Goal: Task Accomplishment & Management: Manage account settings

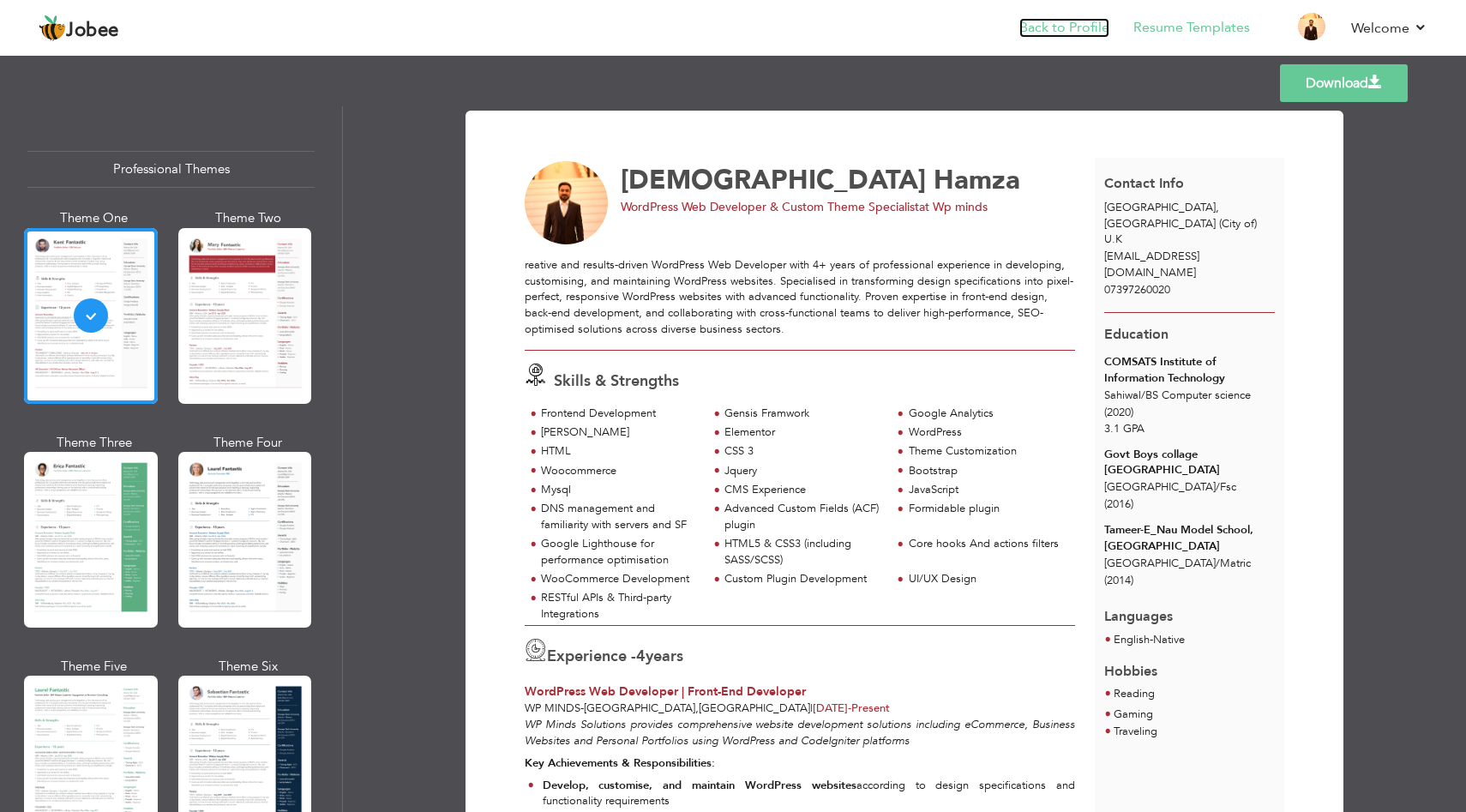
click at [1078, 26] on link "Back to Profile" at bounding box center [1064, 27] width 90 height 20
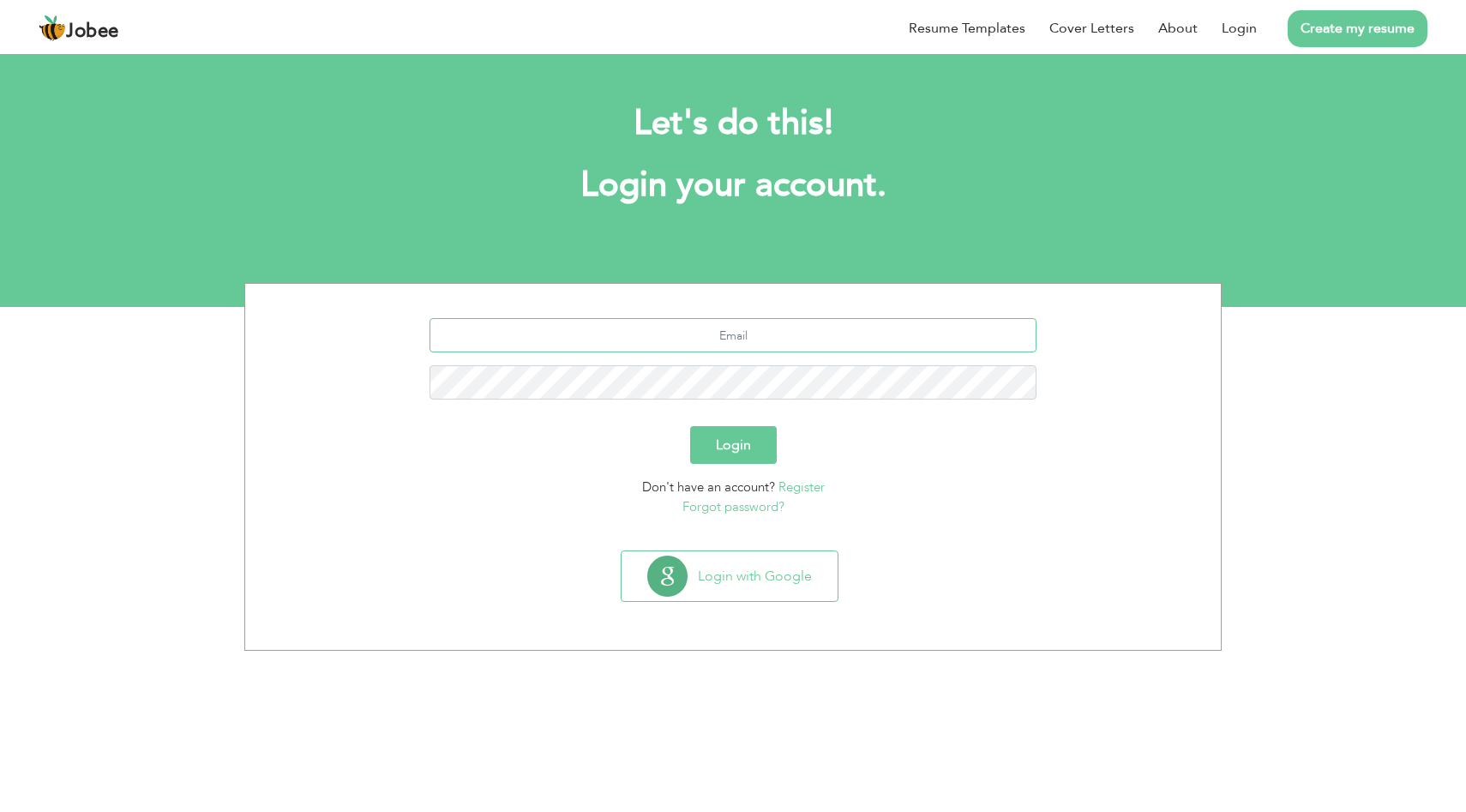
click at [815, 335] on input "text" at bounding box center [733, 335] width 608 height 35
type input "hamzahsp123@gmail.com"
click at [690, 426] on button "Login" at bounding box center [733, 445] width 86 height 37
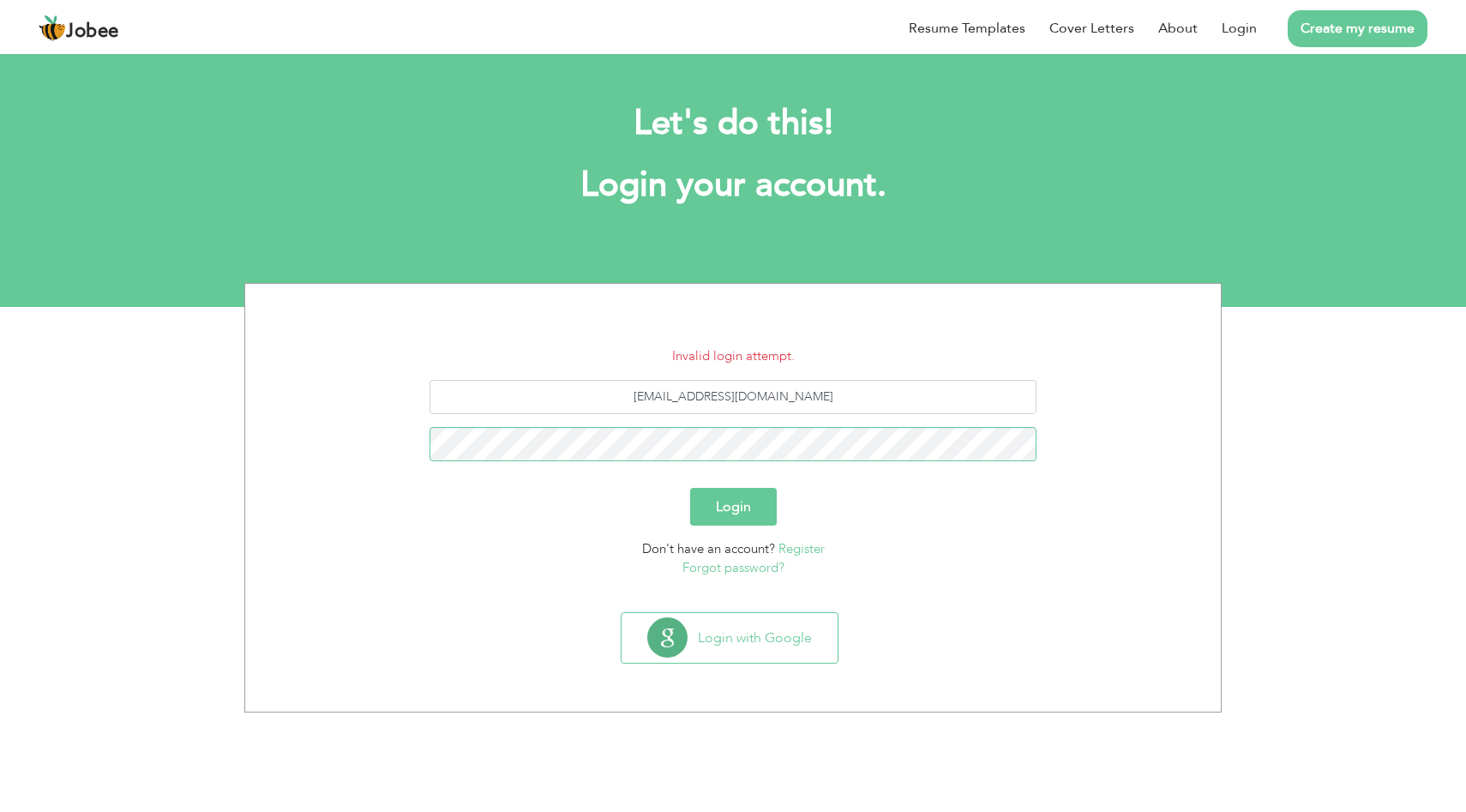
click at [690, 488] on button "Login" at bounding box center [733, 507] width 86 height 37
click at [789, 643] on button "Login with Google" at bounding box center [730, 638] width 216 height 50
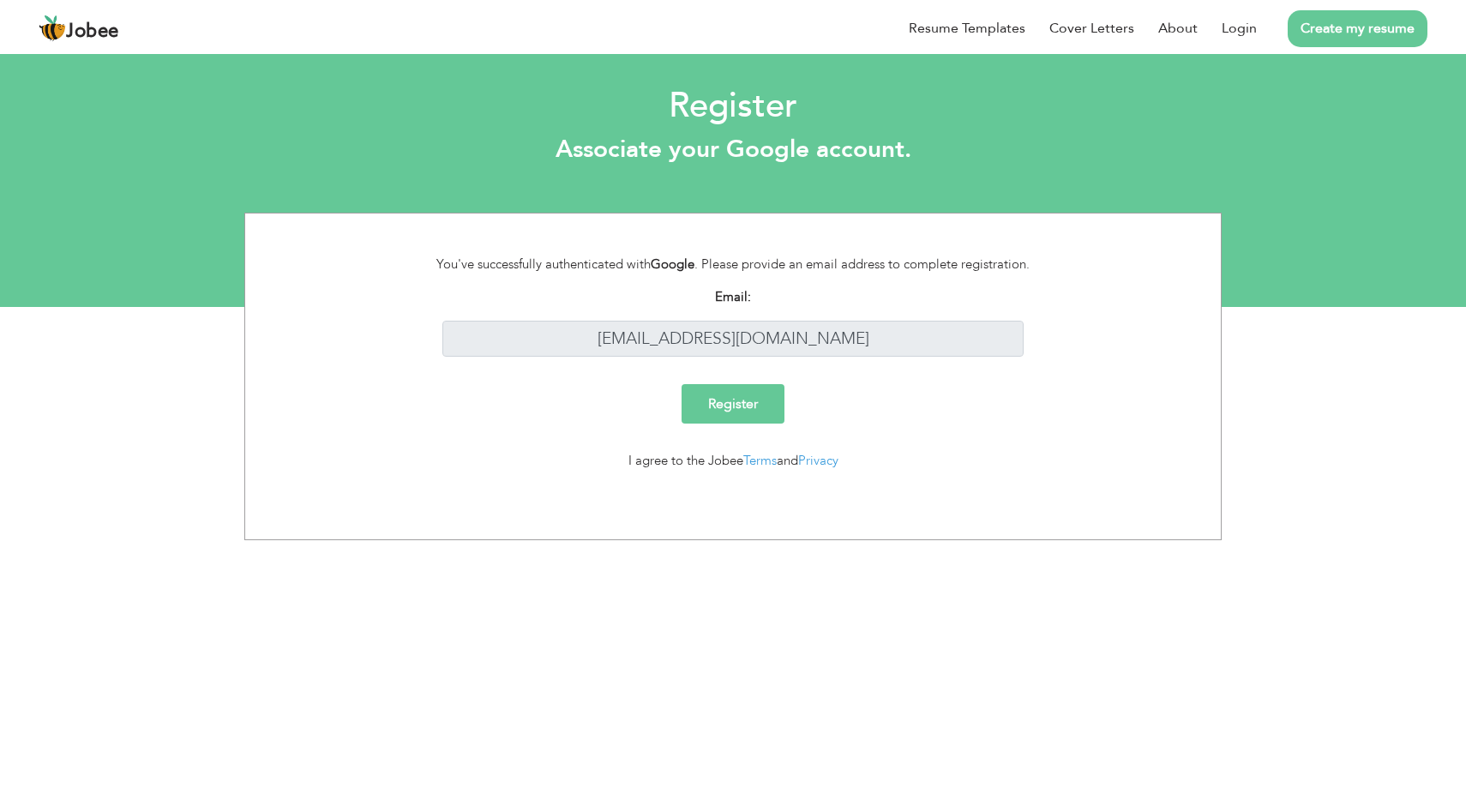
click at [749, 399] on input "Register" at bounding box center [733, 404] width 103 height 39
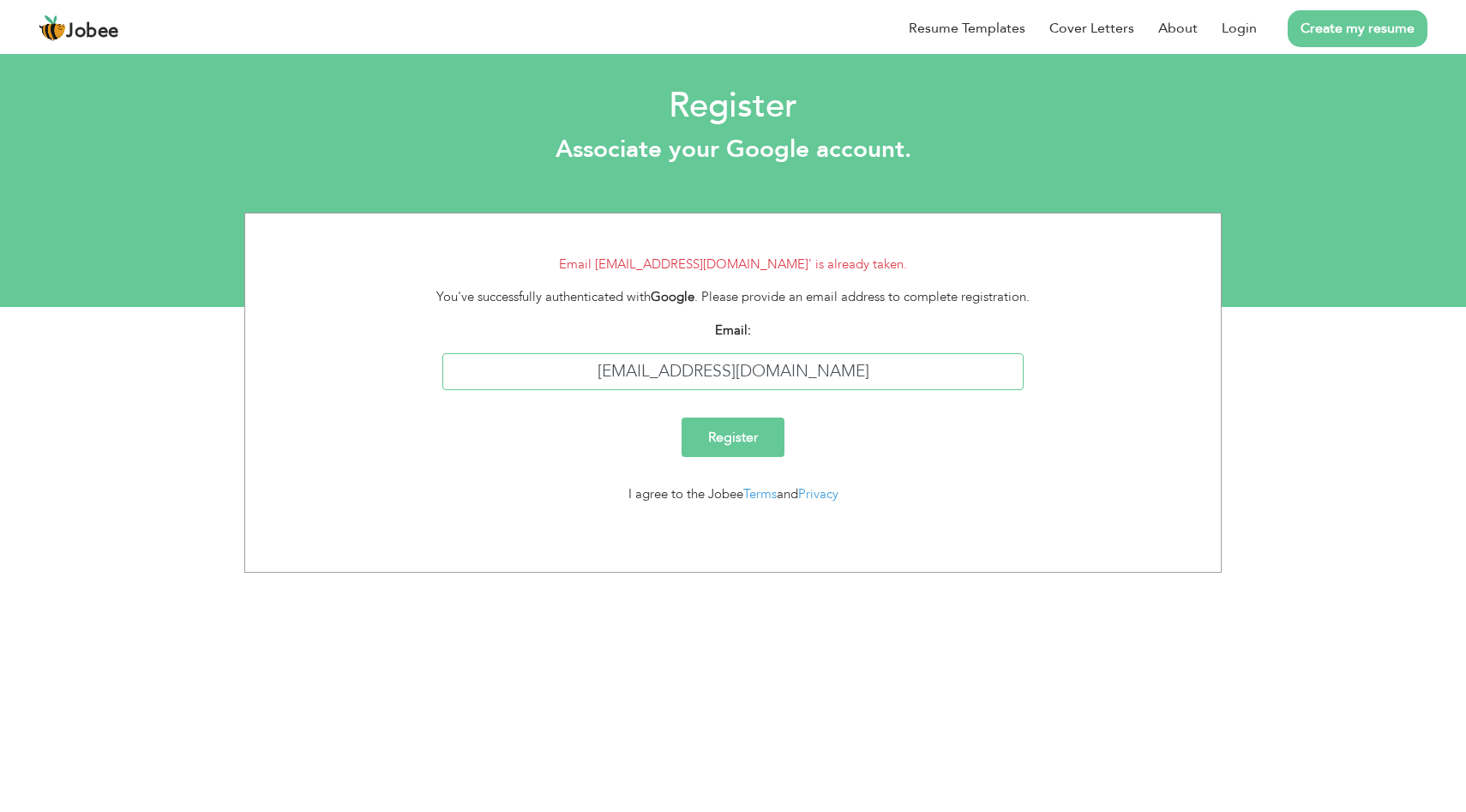
click at [759, 370] on input "[EMAIL_ADDRESS][DOMAIN_NAME]" at bounding box center [733, 371] width 583 height 37
click at [1243, 29] on link "Login" at bounding box center [1239, 28] width 36 height 21
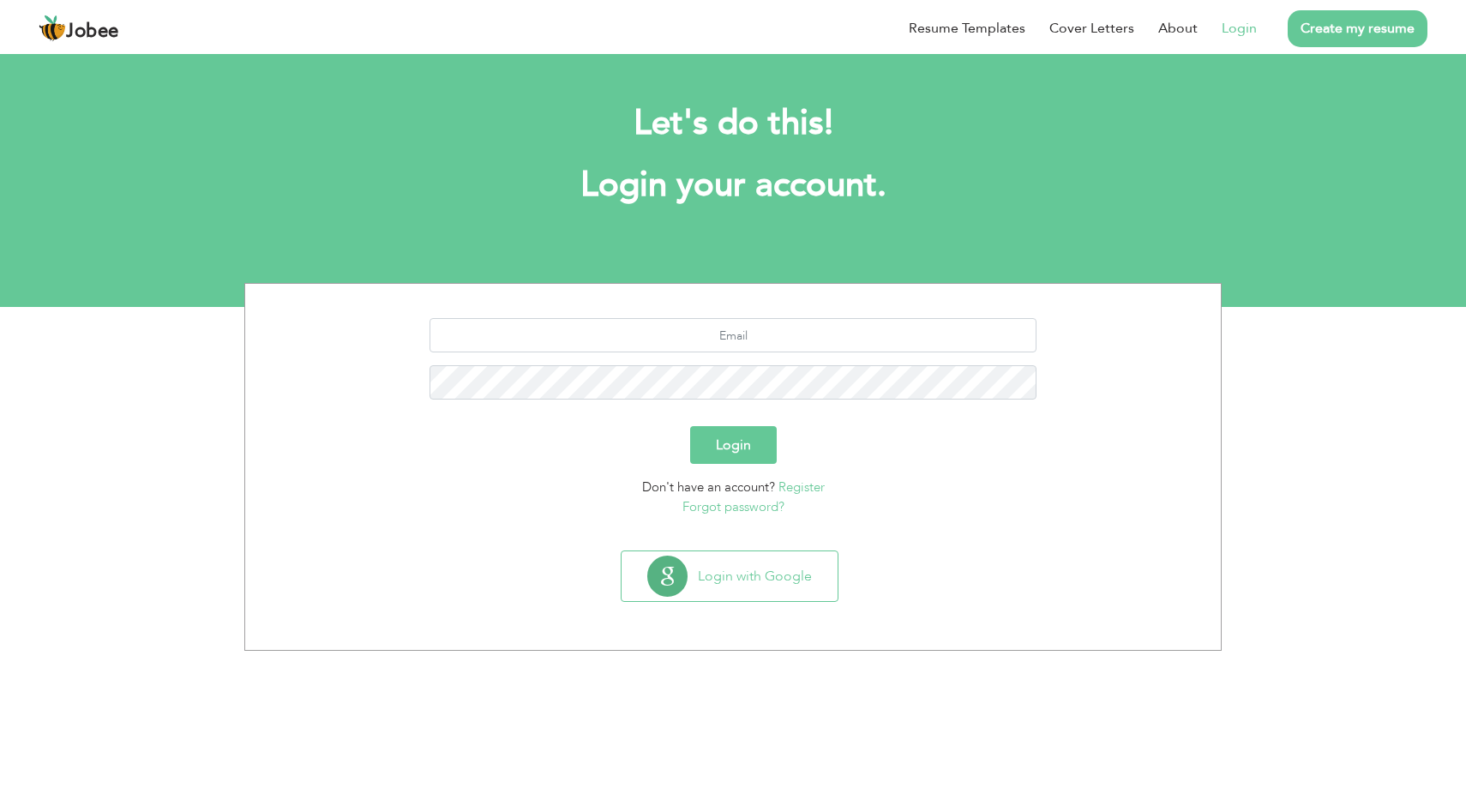
click at [753, 312] on section "Login Don't have an account? Register Forgot password?" at bounding box center [733, 413] width 950 height 259
click at [751, 329] on input "text" at bounding box center [733, 335] width 608 height 35
type input "[EMAIL_ADDRESS][DOMAIN_NAME]"
click at [690, 426] on button "Login" at bounding box center [733, 445] width 86 height 37
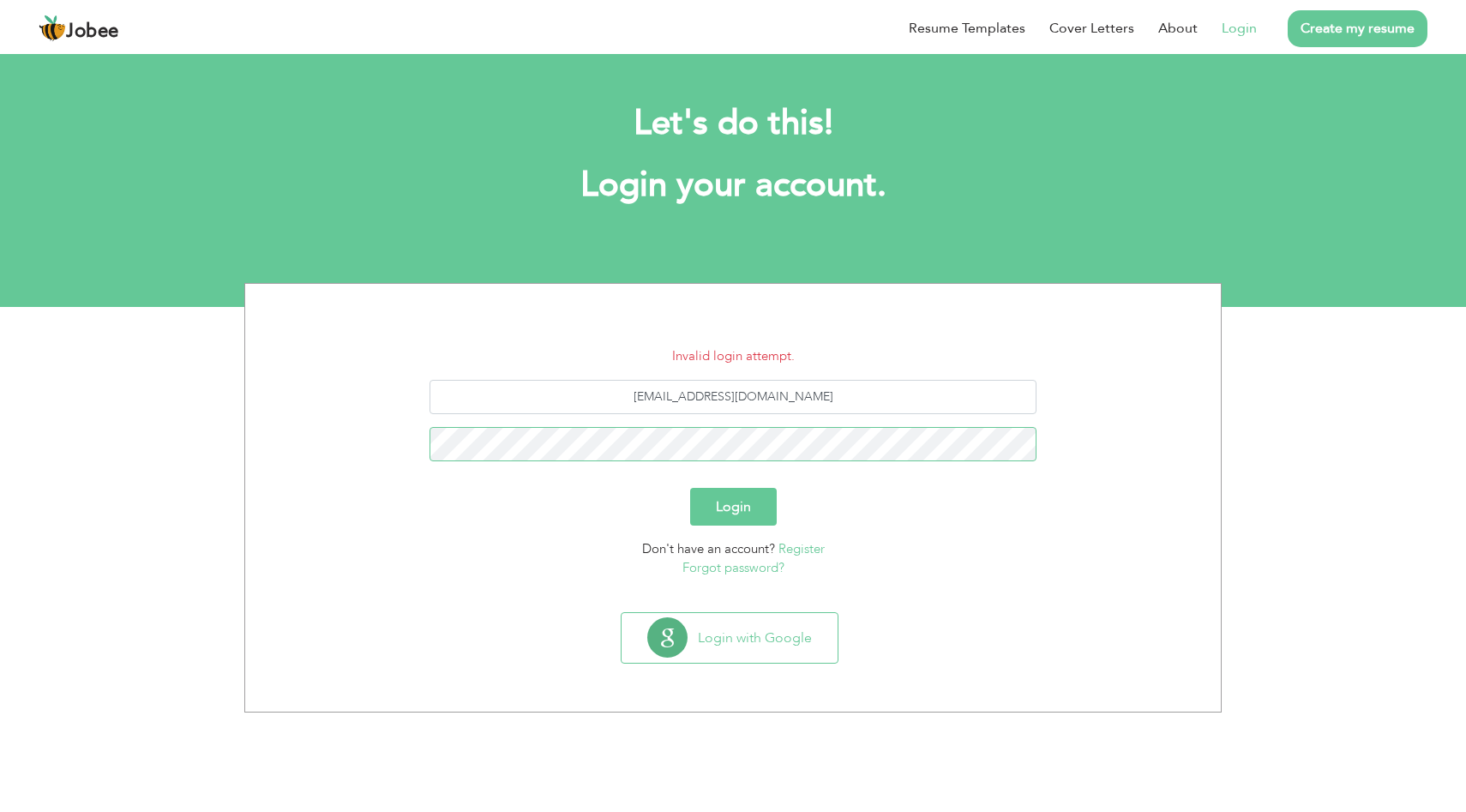
click at [690, 488] on button "Login" at bounding box center [733, 507] width 86 height 37
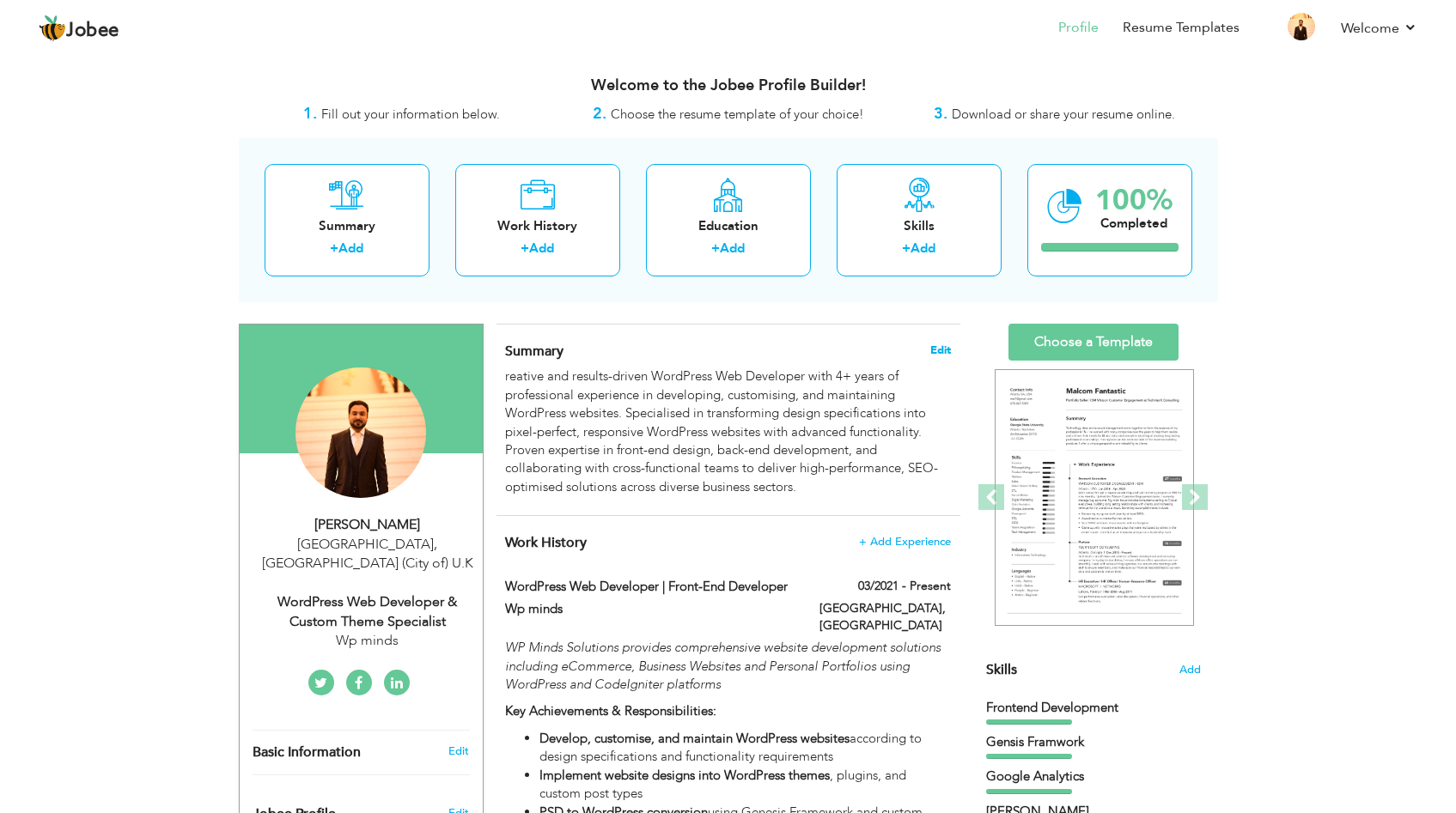
click at [941, 347] on span "Edit" at bounding box center [940, 350] width 21 height 12
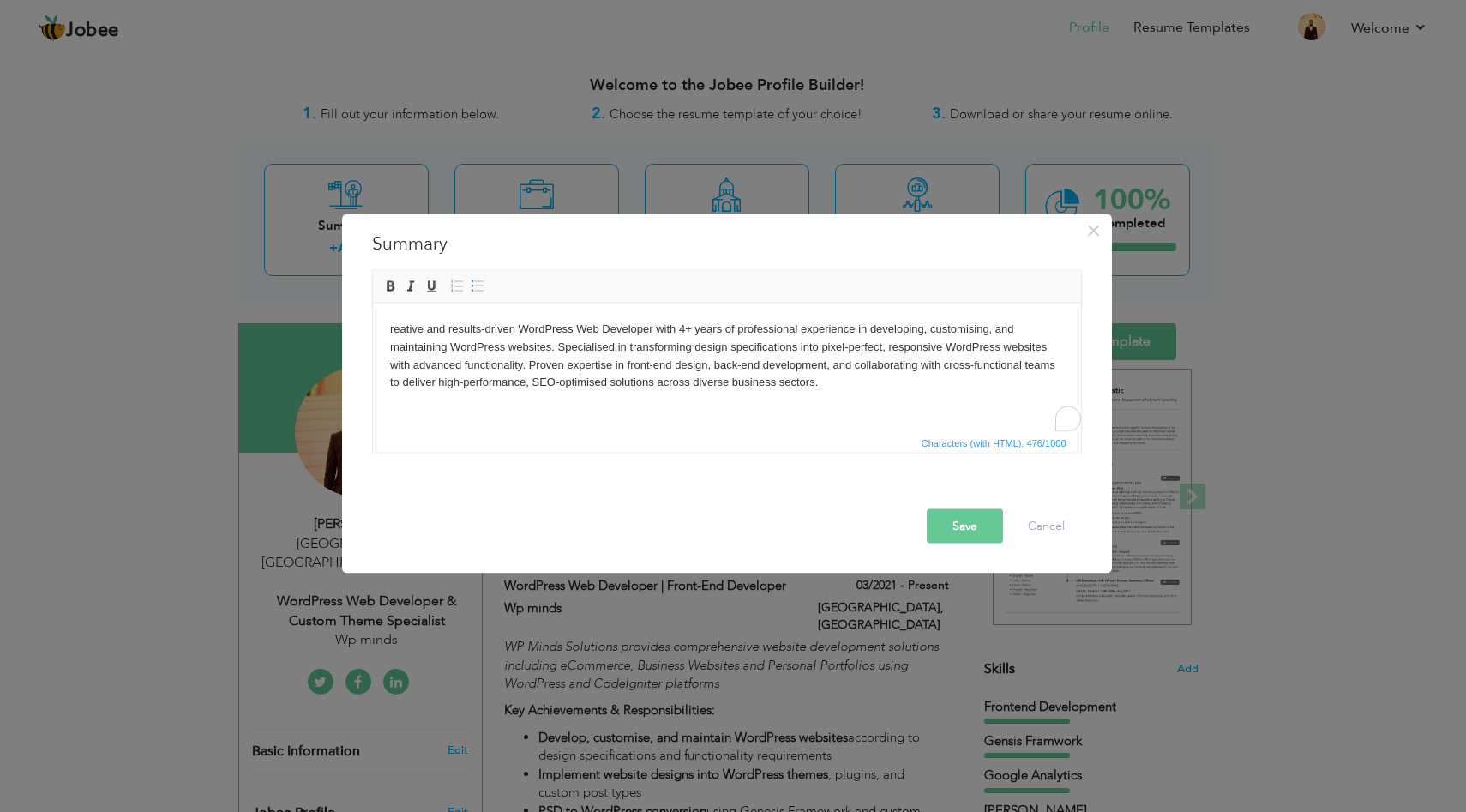
click at [814, 367] on body "reative and results-driven WordPress Web Developer with 4+ years of professiona…" at bounding box center [727, 355] width 674 height 71
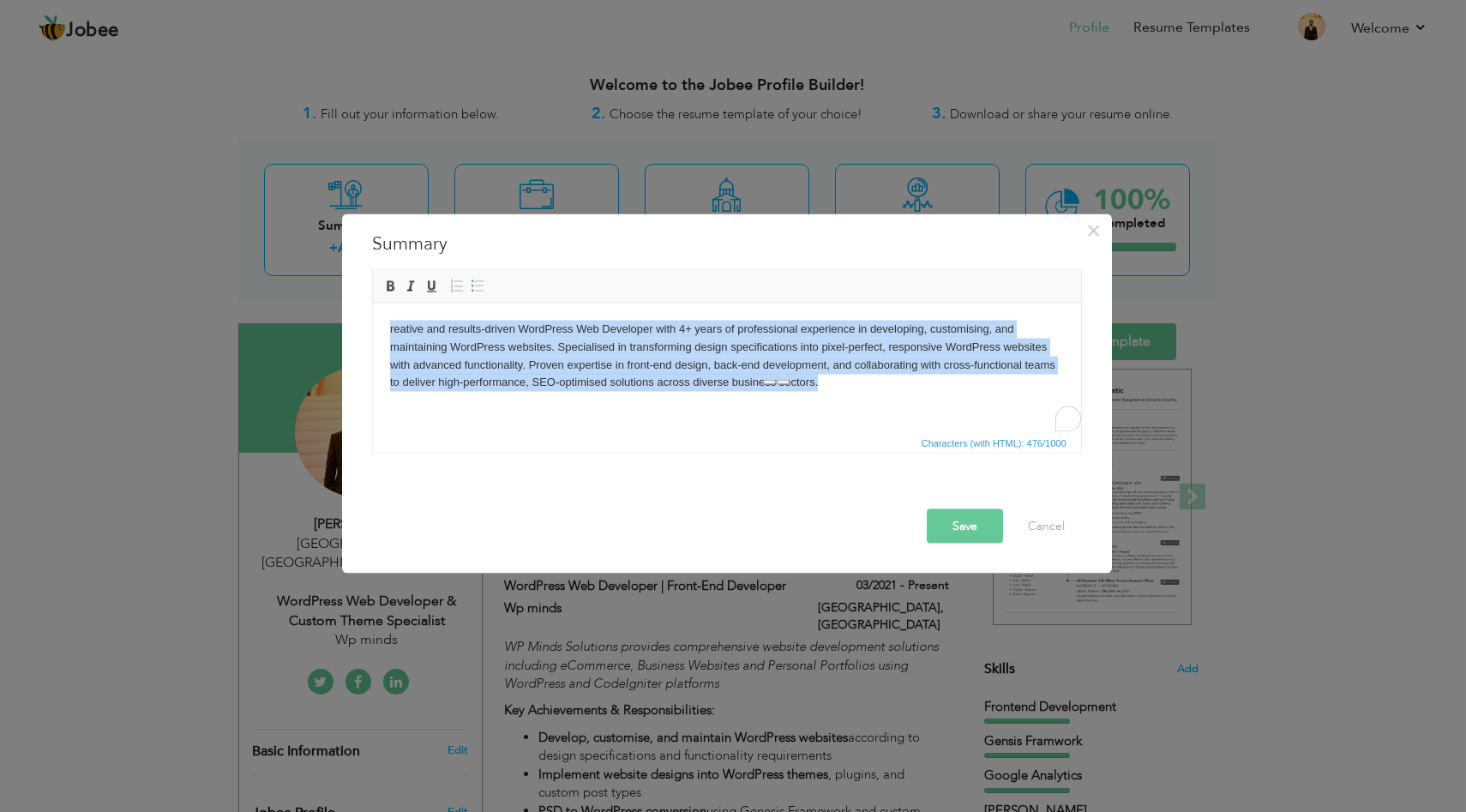
click at [814, 367] on body "reative and results-driven WordPress Web Developer with 4+ years of professiona…" at bounding box center [727, 355] width 674 height 71
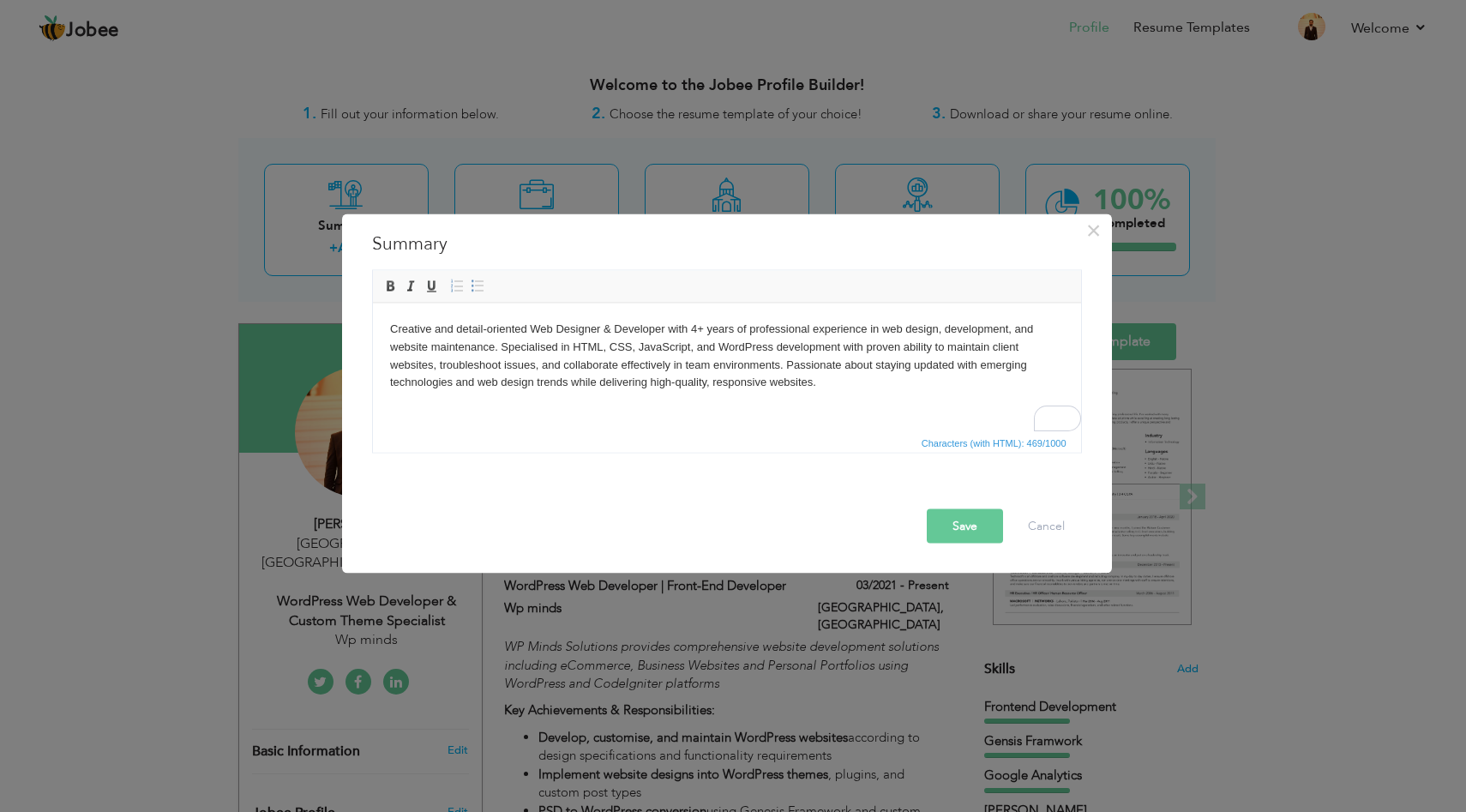
click at [946, 515] on button "Save" at bounding box center [965, 525] width 76 height 35
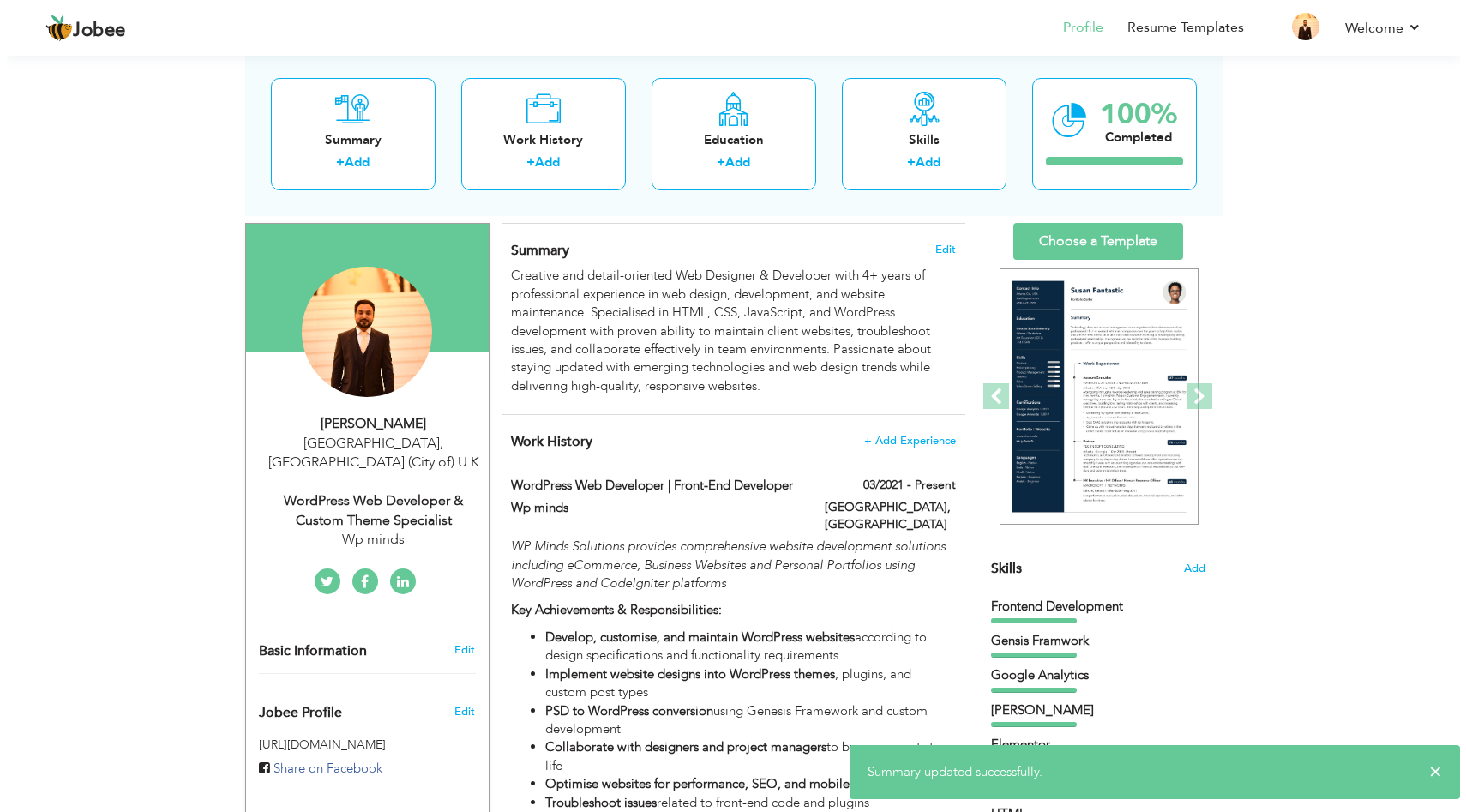
scroll to position [109, 0]
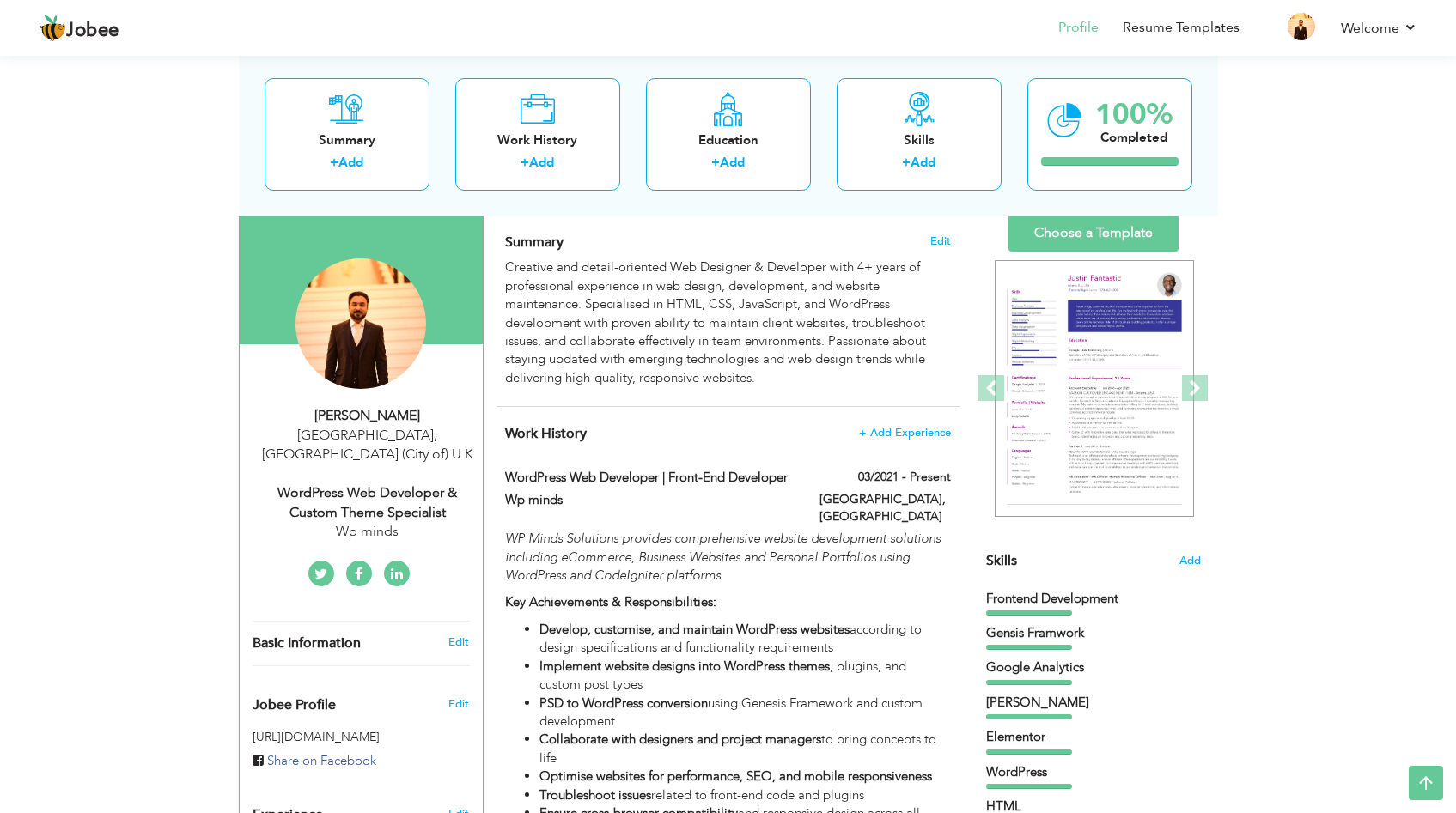
click at [412, 483] on div "WordPress Web Developer & Custom Theme Specialist" at bounding box center [367, 503] width 230 height 39
type input "[DEMOGRAPHIC_DATA]"
type input "Hamza"
type input "07397260020"
select select "number:225"
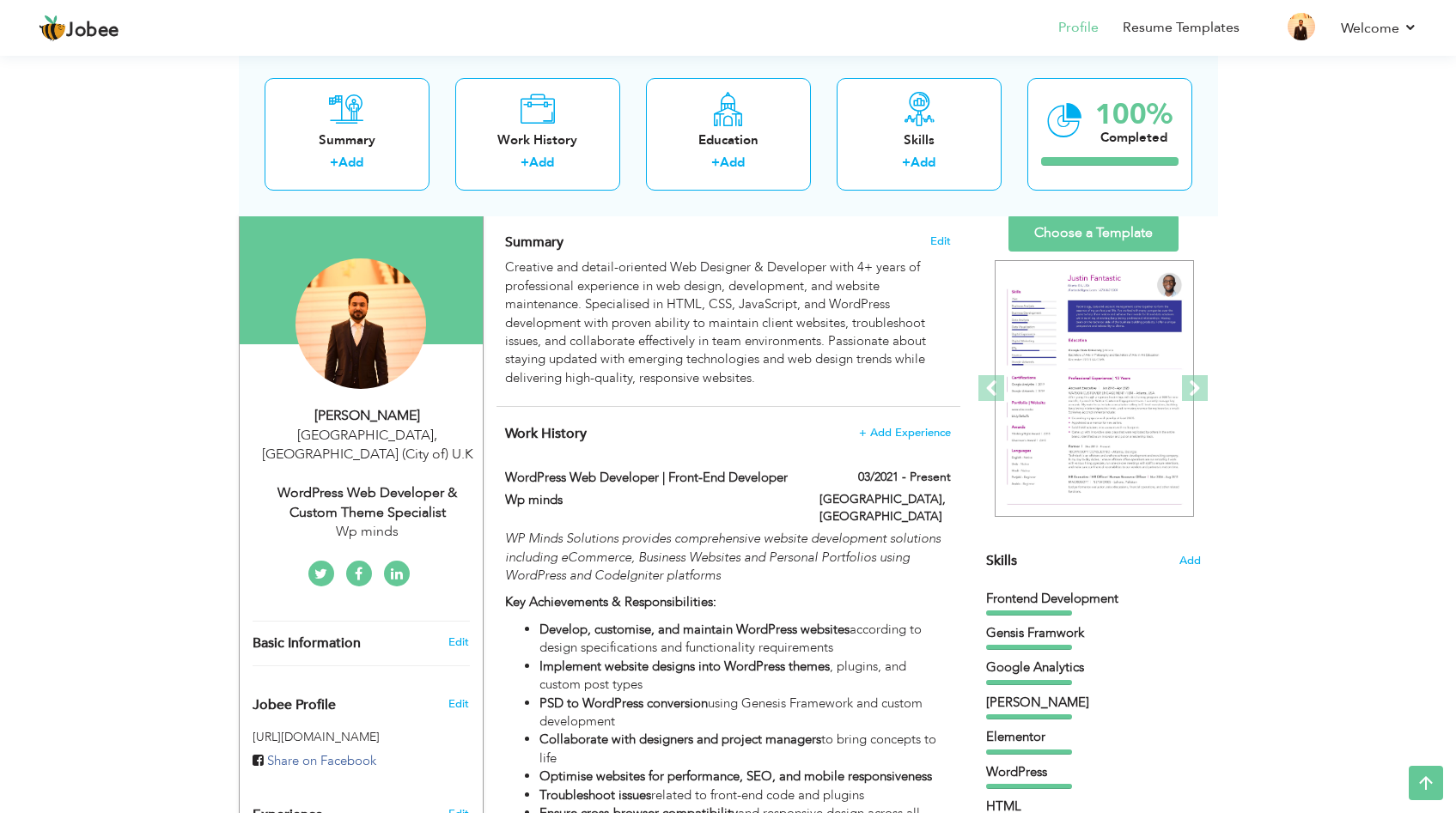
type input "[GEOGRAPHIC_DATA] (City of)"
type input "[GEOGRAPHIC_DATA]"
select select "number:6"
type input "Wp minds"
type input "WordPress Web Developer & Custom Theme Specialist"
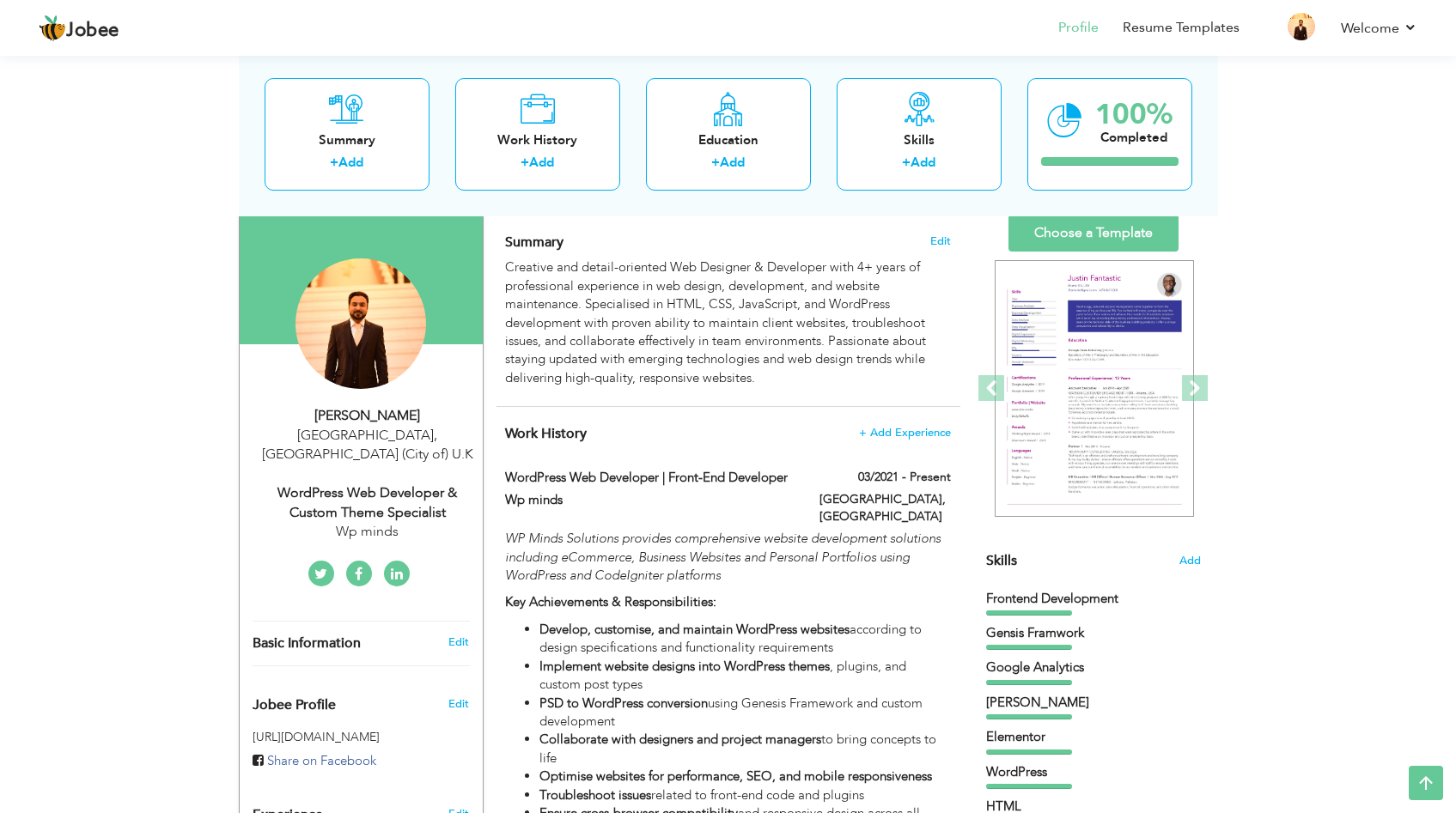
type input "https://www.linkedin.com/in/muhammad-hamza-2441851aa/"
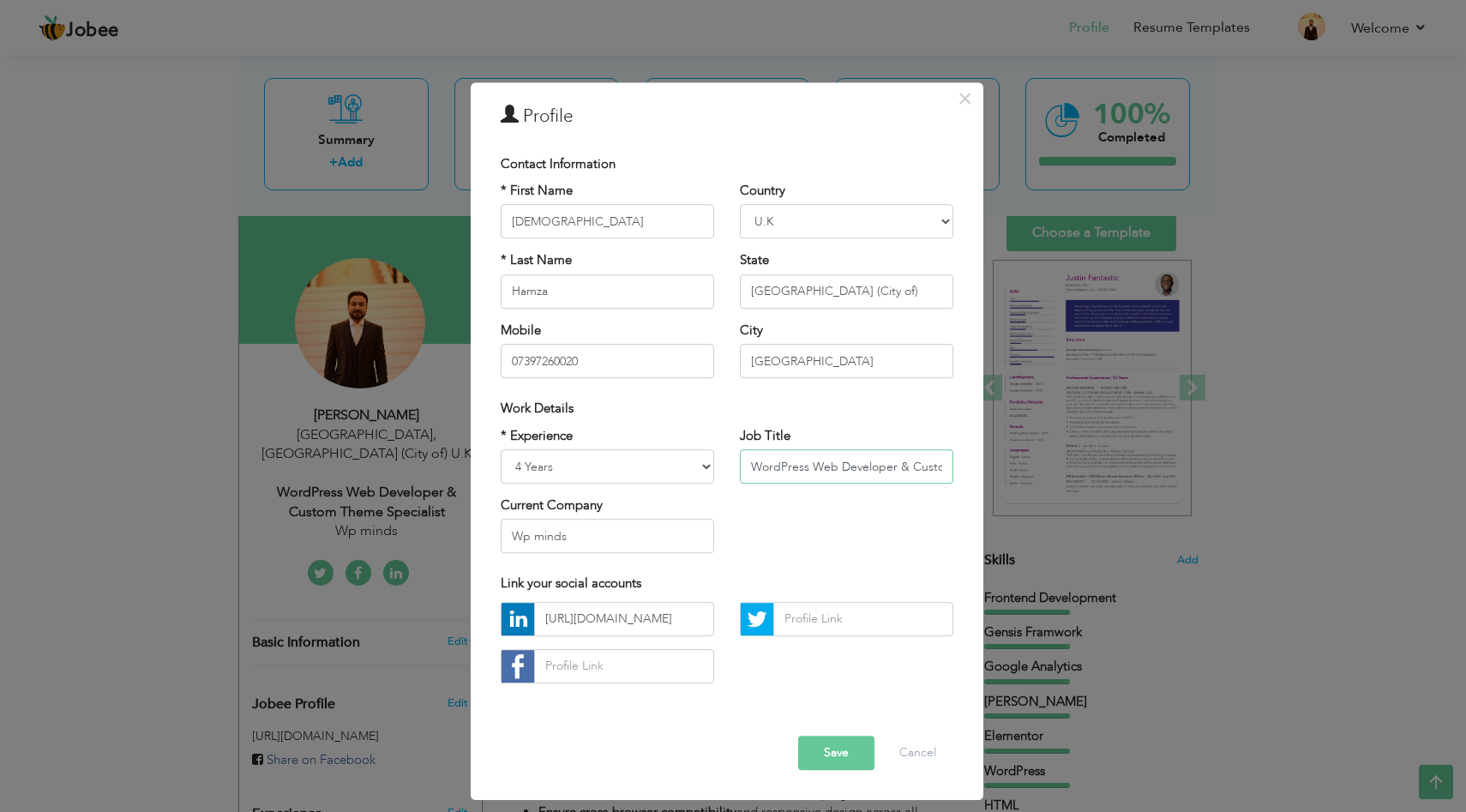
click at [864, 465] on input "WordPress Web Developer & Custom Theme Specialist" at bounding box center [847, 466] width 214 height 35
click at [750, 471] on input "WordPress Web Developer & Custom Theme Specialist" at bounding box center [847, 466] width 214 height 35
paste input "Web Designer & Developer"
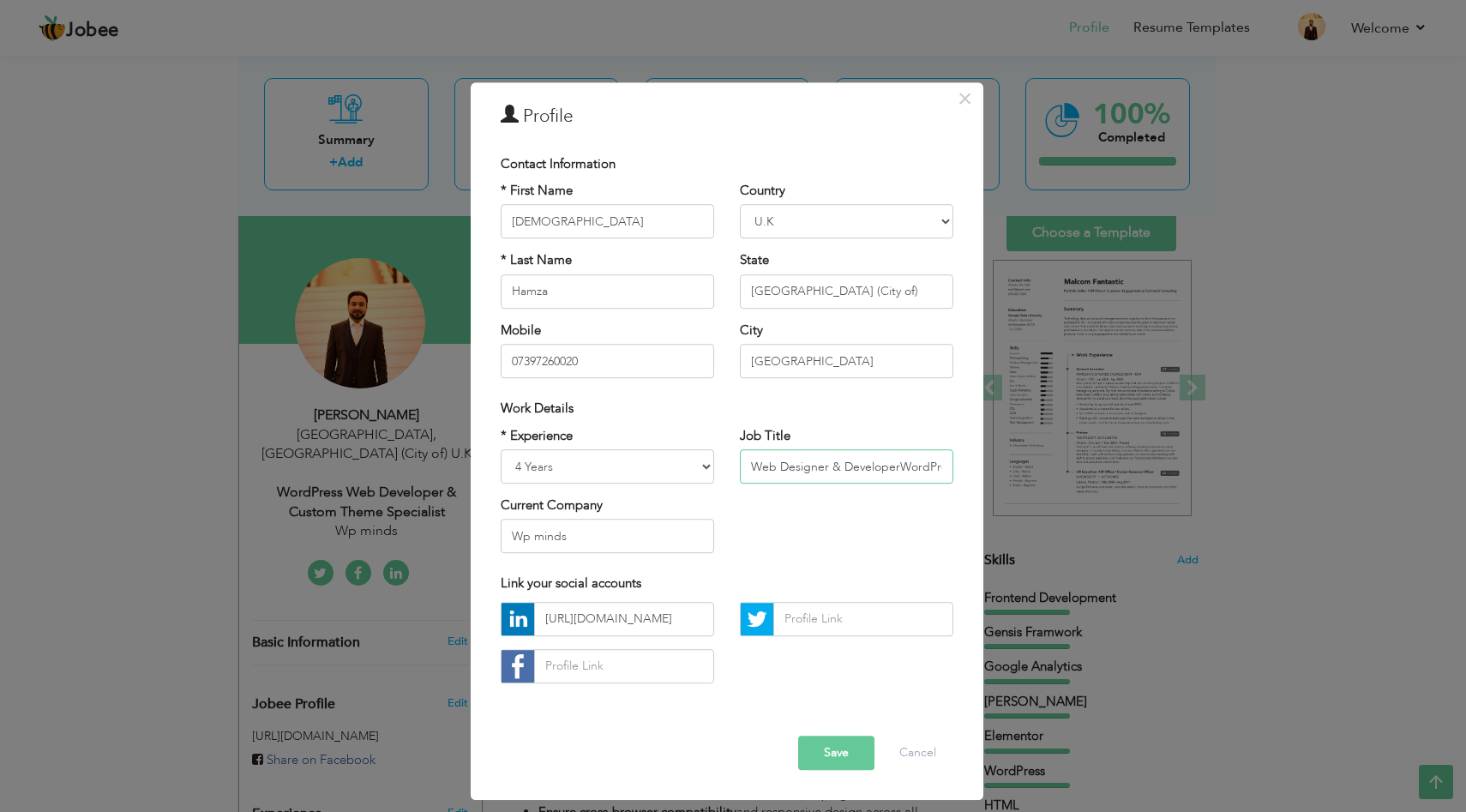
click at [750, 471] on input "Web Designer & DeveloperWordPress Web Developer & Custom Theme Specialist" at bounding box center [847, 466] width 214 height 35
drag, startPoint x: 842, startPoint y: 464, endPoint x: 898, endPoint y: 467, distance: 56.1
click at [898, 467] on input "Web Designer & DeveloperWordPress Web Developer & Custom Theme Specialist" at bounding box center [847, 466] width 214 height 35
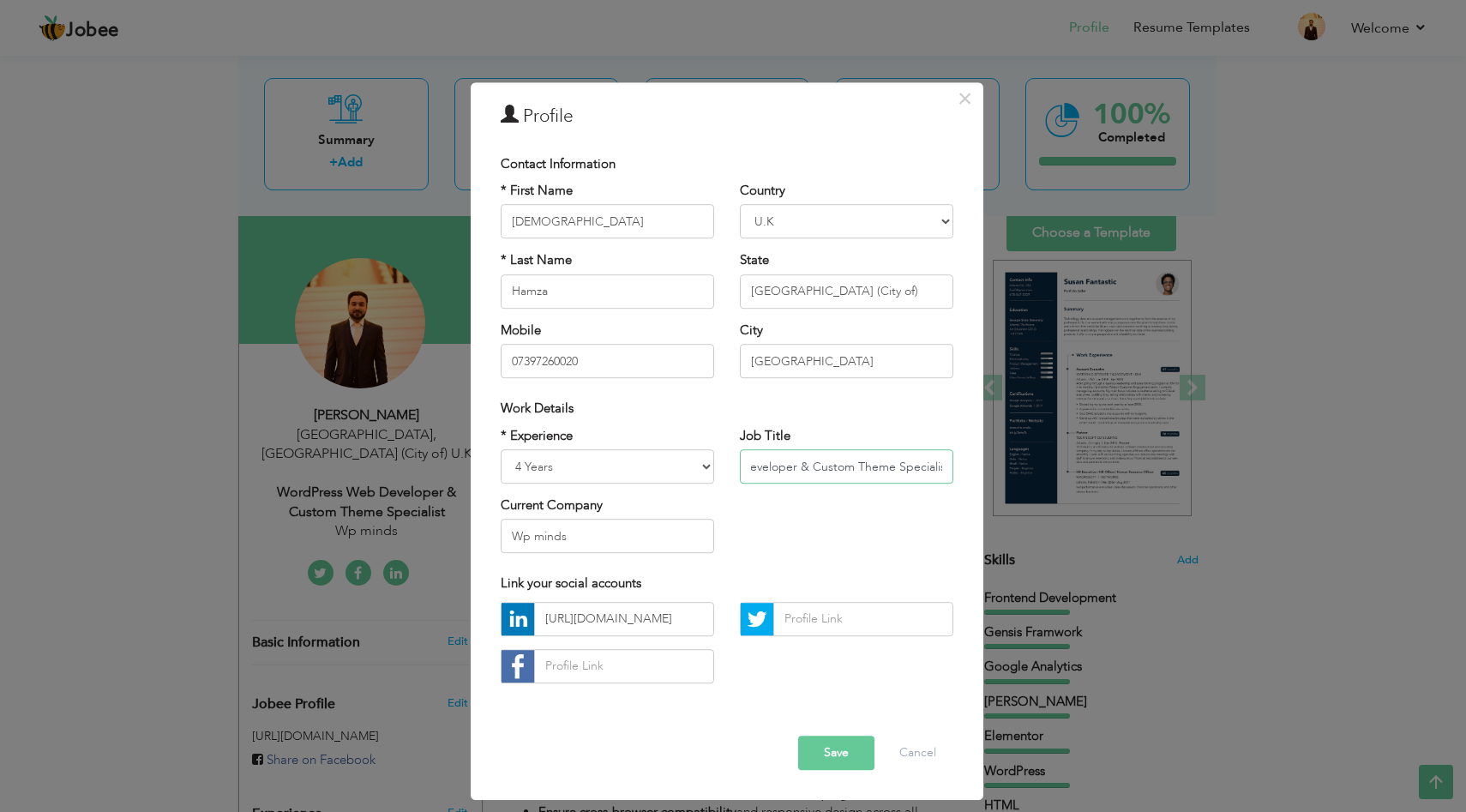
drag, startPoint x: 926, startPoint y: 467, endPoint x: 869, endPoint y: 465, distance: 57.0
click at [869, 465] on input "Web Designer & WordPress Web Developer & Custom Theme Specialist" at bounding box center [847, 466] width 214 height 35
click at [803, 474] on input "Web Designer & WordPress Web Developer & Custom Theme Specialist" at bounding box center [847, 466] width 214 height 35
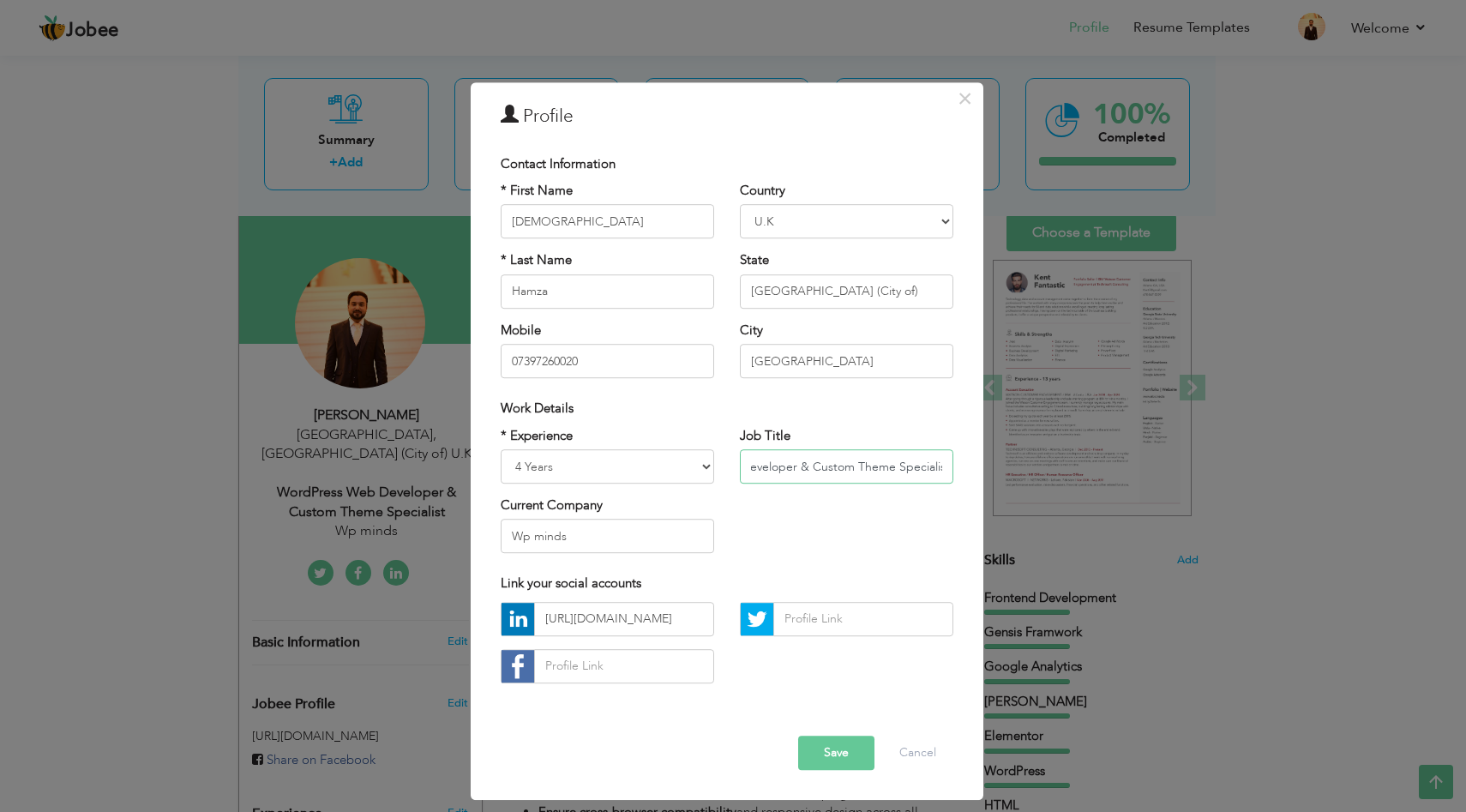
type input "Web Designer & WordPress Web Developer & Custom Theme Specialist"
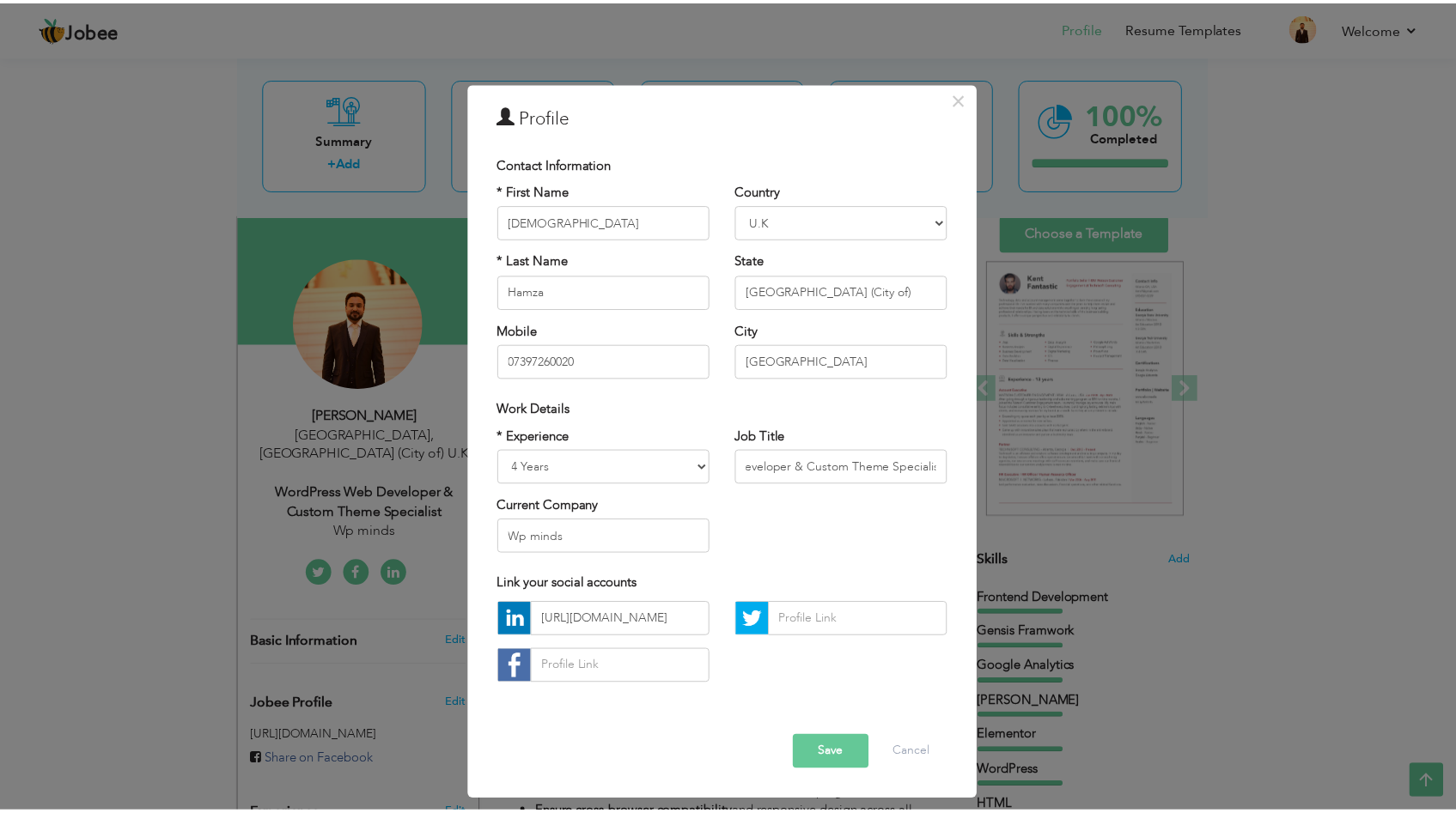
scroll to position [0, 0]
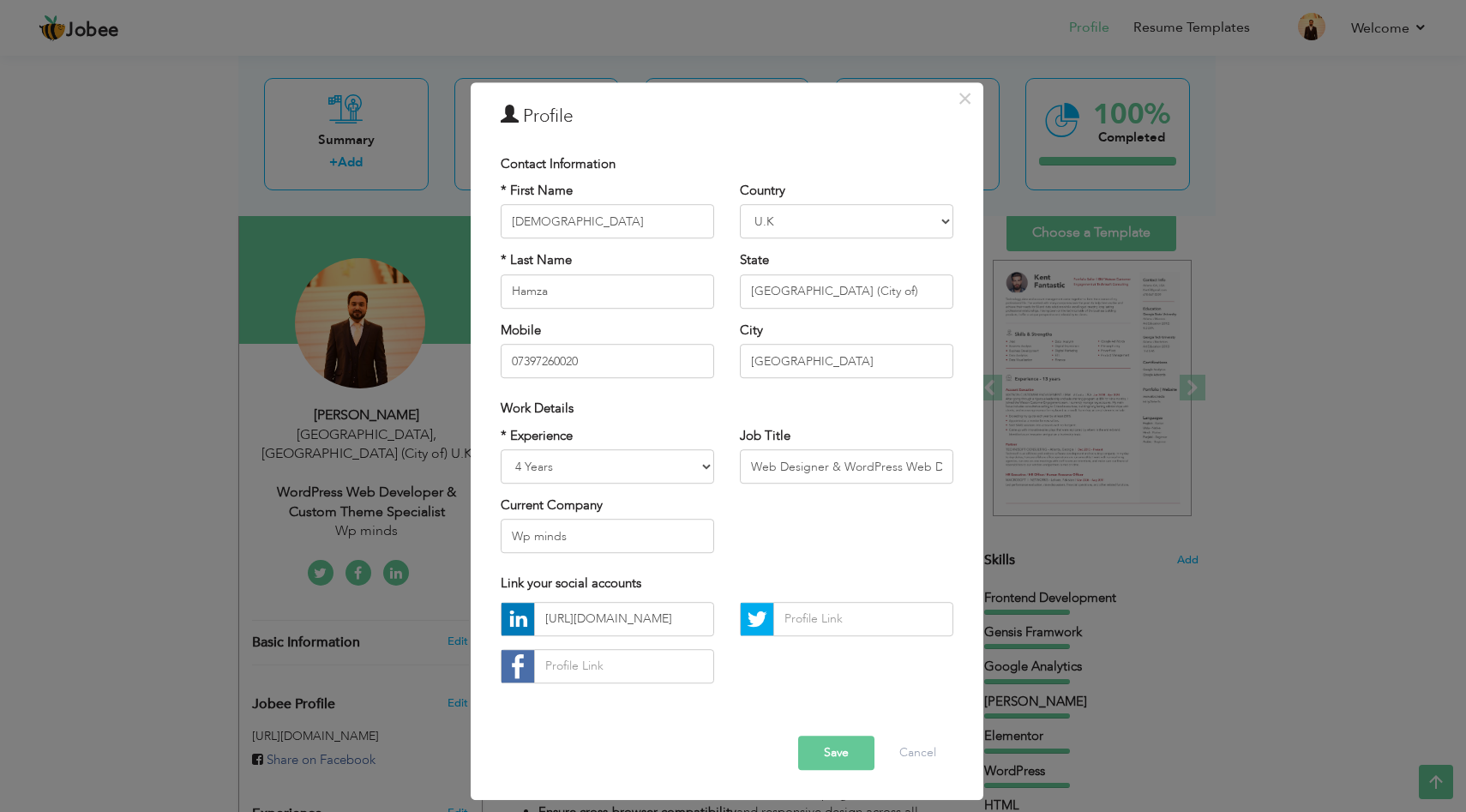
click at [830, 765] on button "Save" at bounding box center [836, 752] width 76 height 35
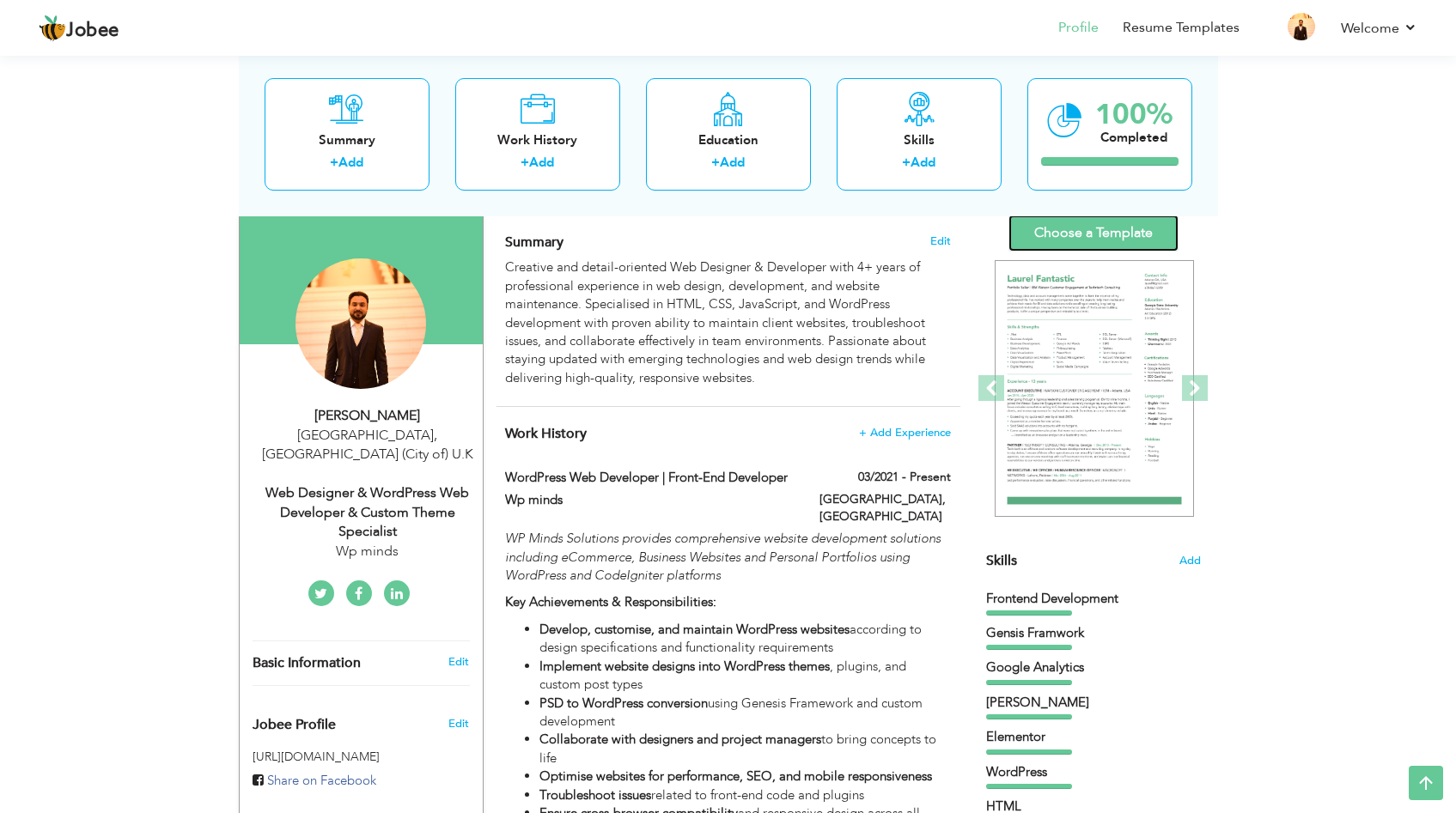
click at [1122, 228] on link "Choose a Template" at bounding box center [1093, 233] width 170 height 37
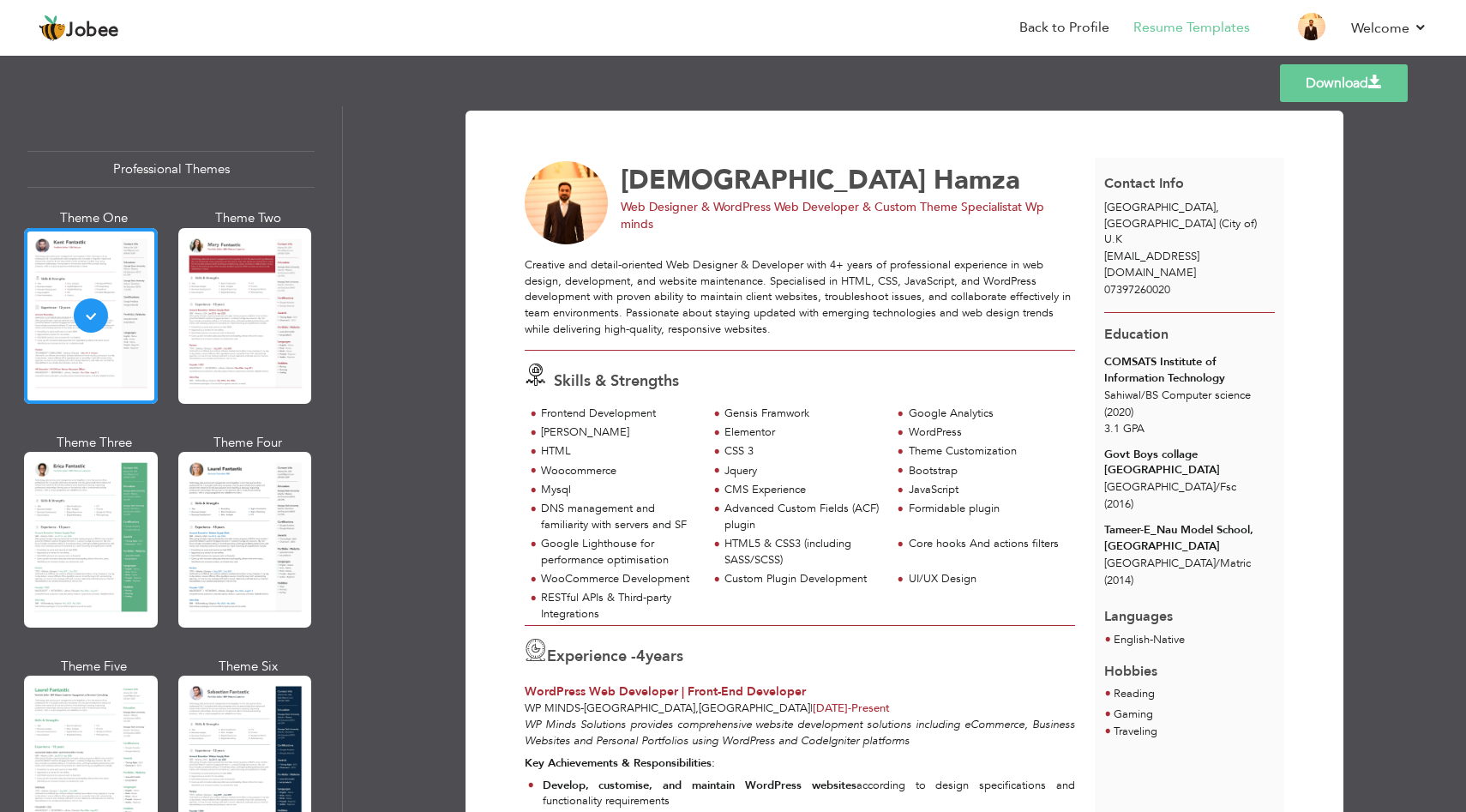
click at [1315, 78] on link "Download" at bounding box center [1344, 83] width 127 height 37
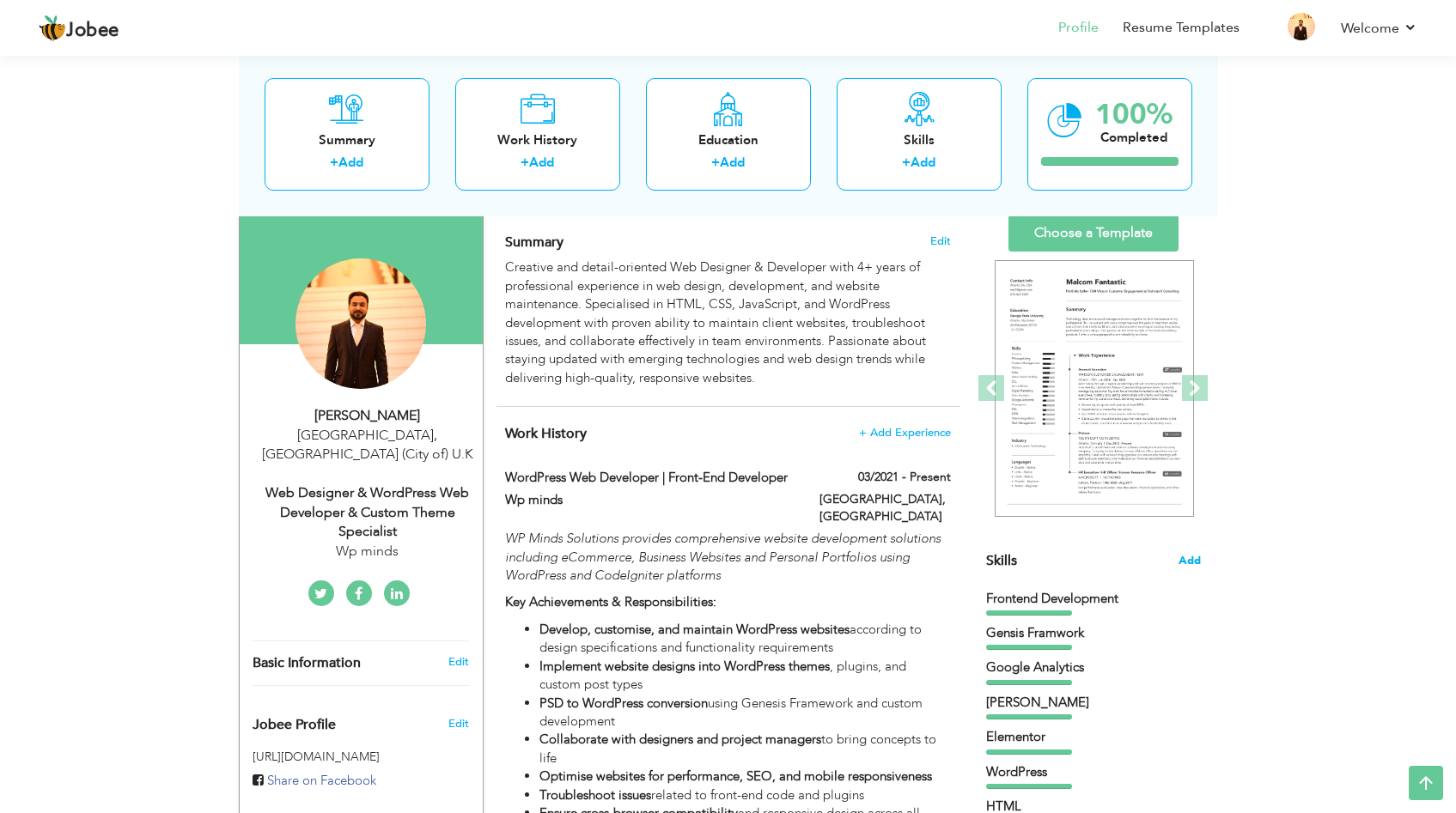
click at [1191, 554] on span "Add" at bounding box center [1190, 561] width 23 height 16
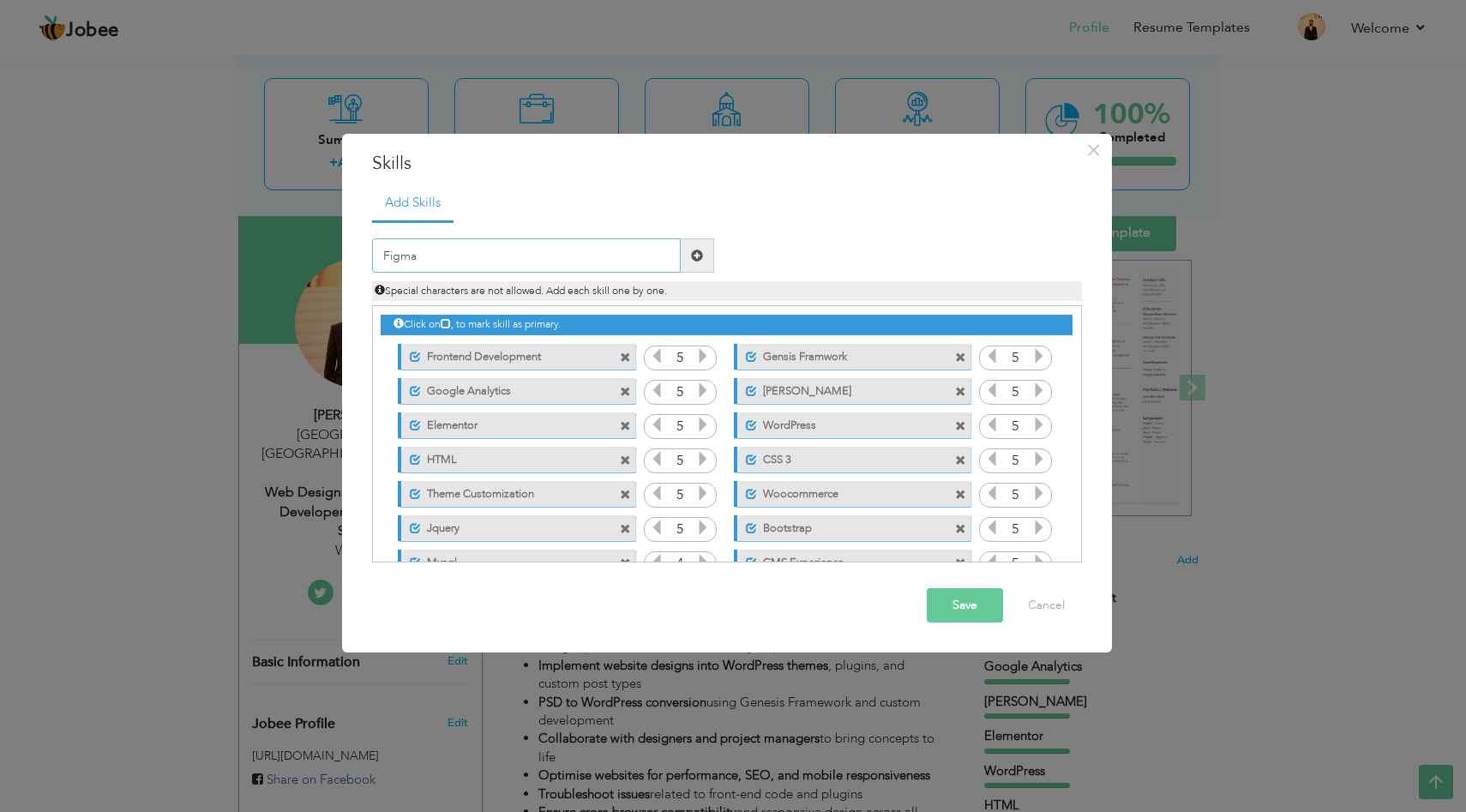
type input "Figma"
click at [951, 602] on button "Save" at bounding box center [965, 605] width 76 height 35
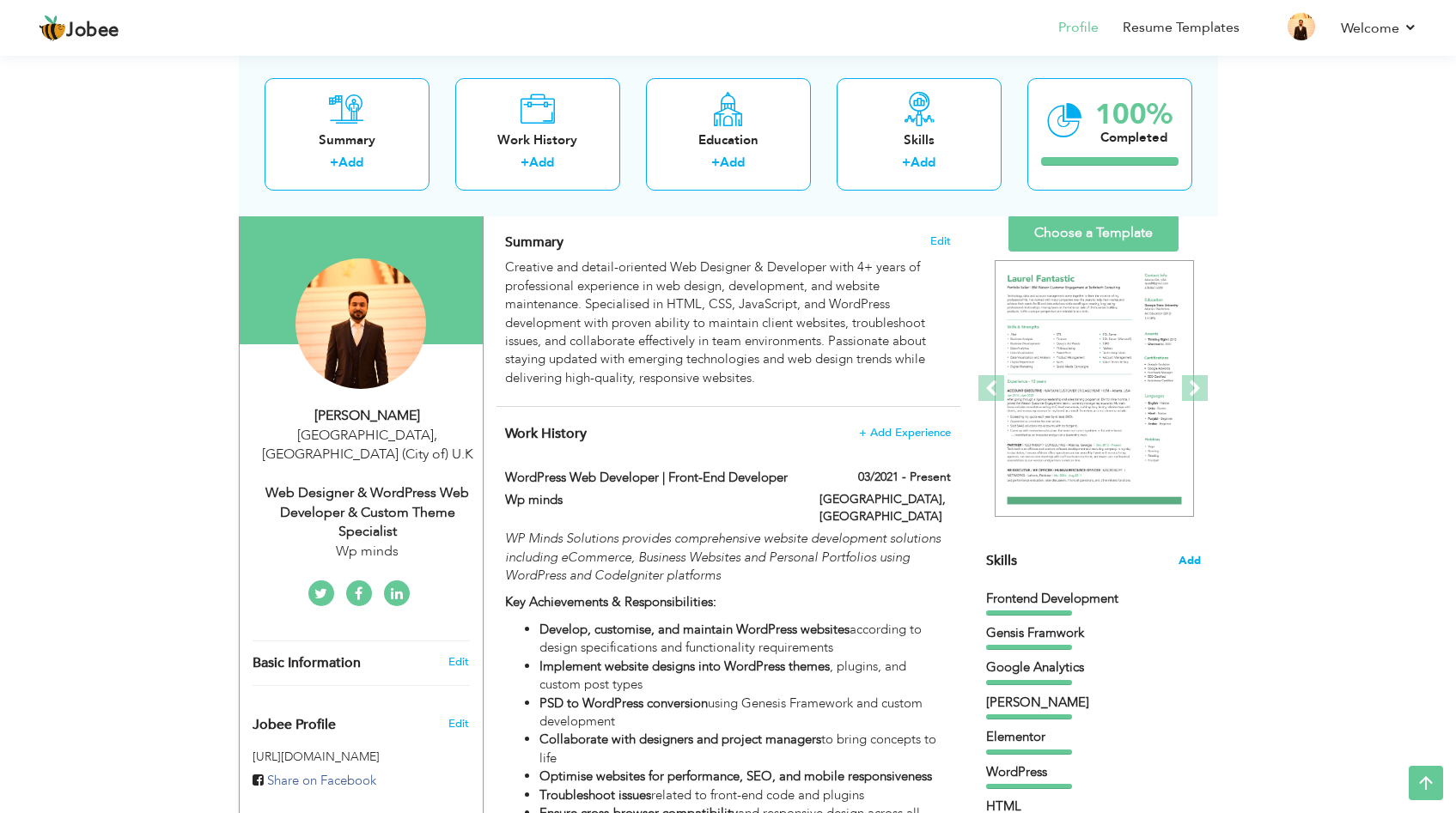
click at [1196, 560] on span "Add" at bounding box center [1190, 561] width 23 height 16
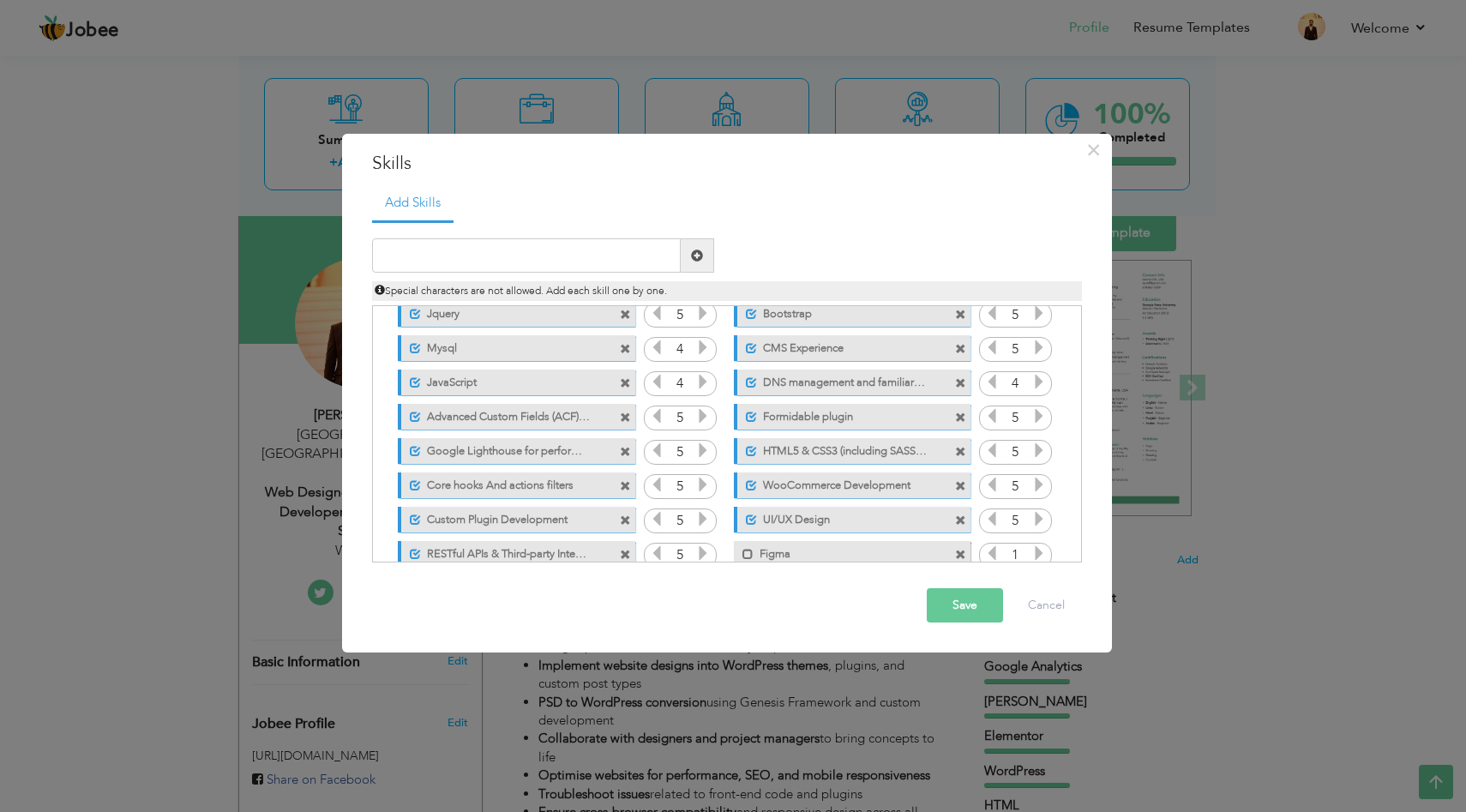
scroll to position [244, 0]
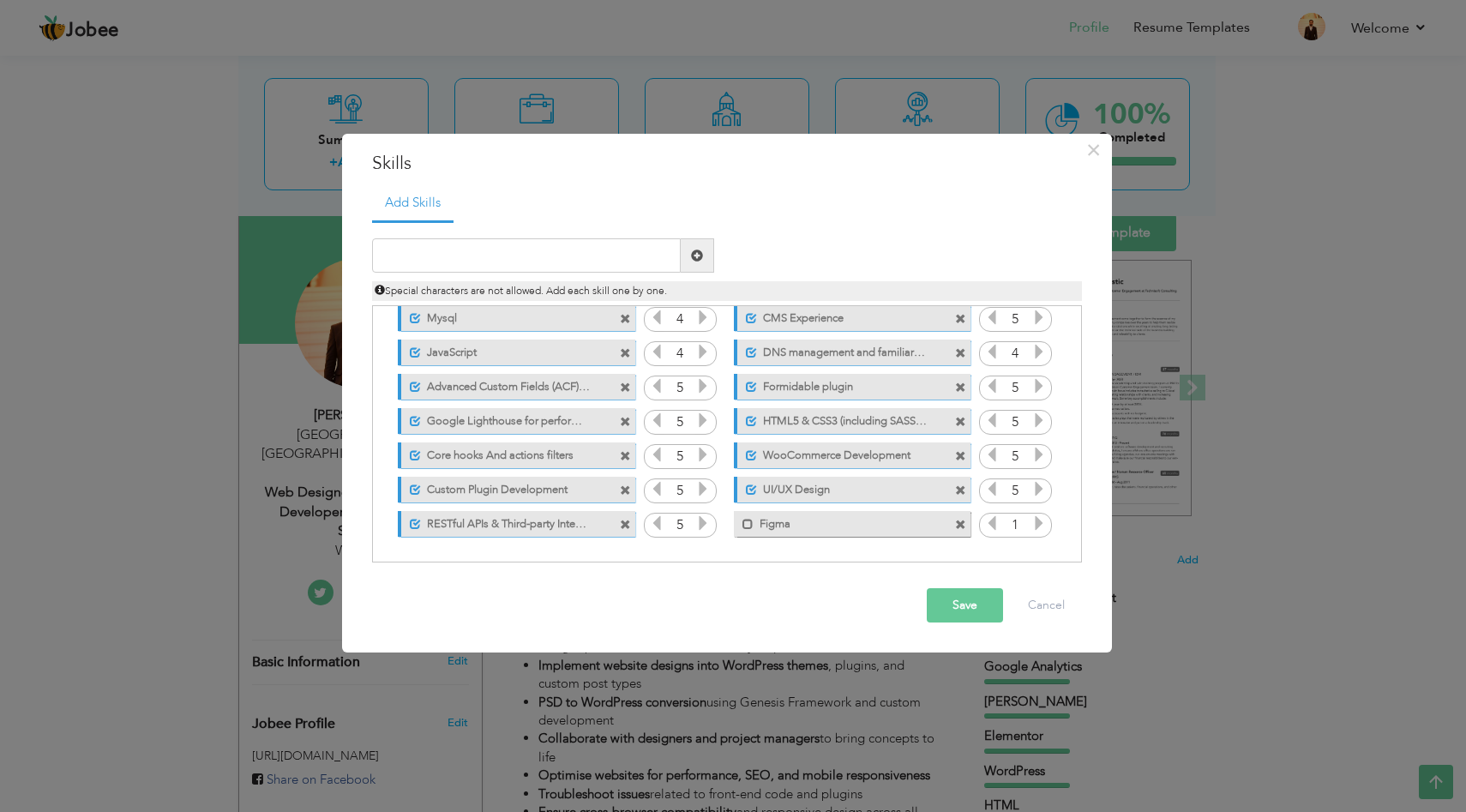
click at [1039, 523] on icon at bounding box center [1039, 523] width 15 height 15
click at [750, 524] on span at bounding box center [748, 524] width 11 height 11
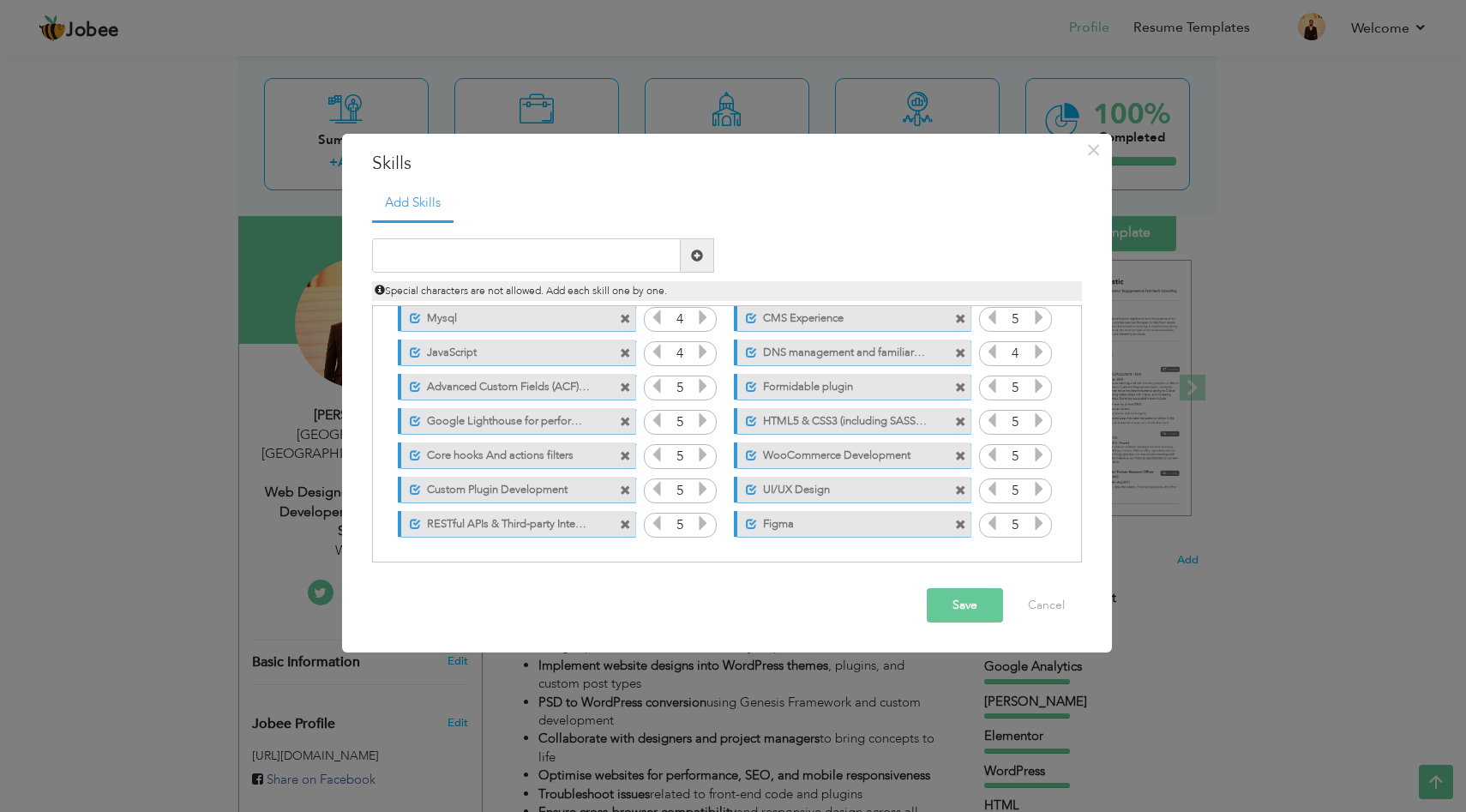
drag, startPoint x: 803, startPoint y: 522, endPoint x: 652, endPoint y: 427, distance: 178.4
click at [652, 427] on div "Click on , to mark skill as primary. Unmark as primary skill. Frontend Developm…" at bounding box center [726, 301] width 691 height 479
drag, startPoint x: 746, startPoint y: 518, endPoint x: 699, endPoint y: 435, distance: 95.4
click at [699, 435] on div "Click on , to mark skill as primary. Unmark as primary skill. Frontend Developm…" at bounding box center [726, 301] width 691 height 479
click at [958, 597] on button "Save" at bounding box center [965, 605] width 76 height 35
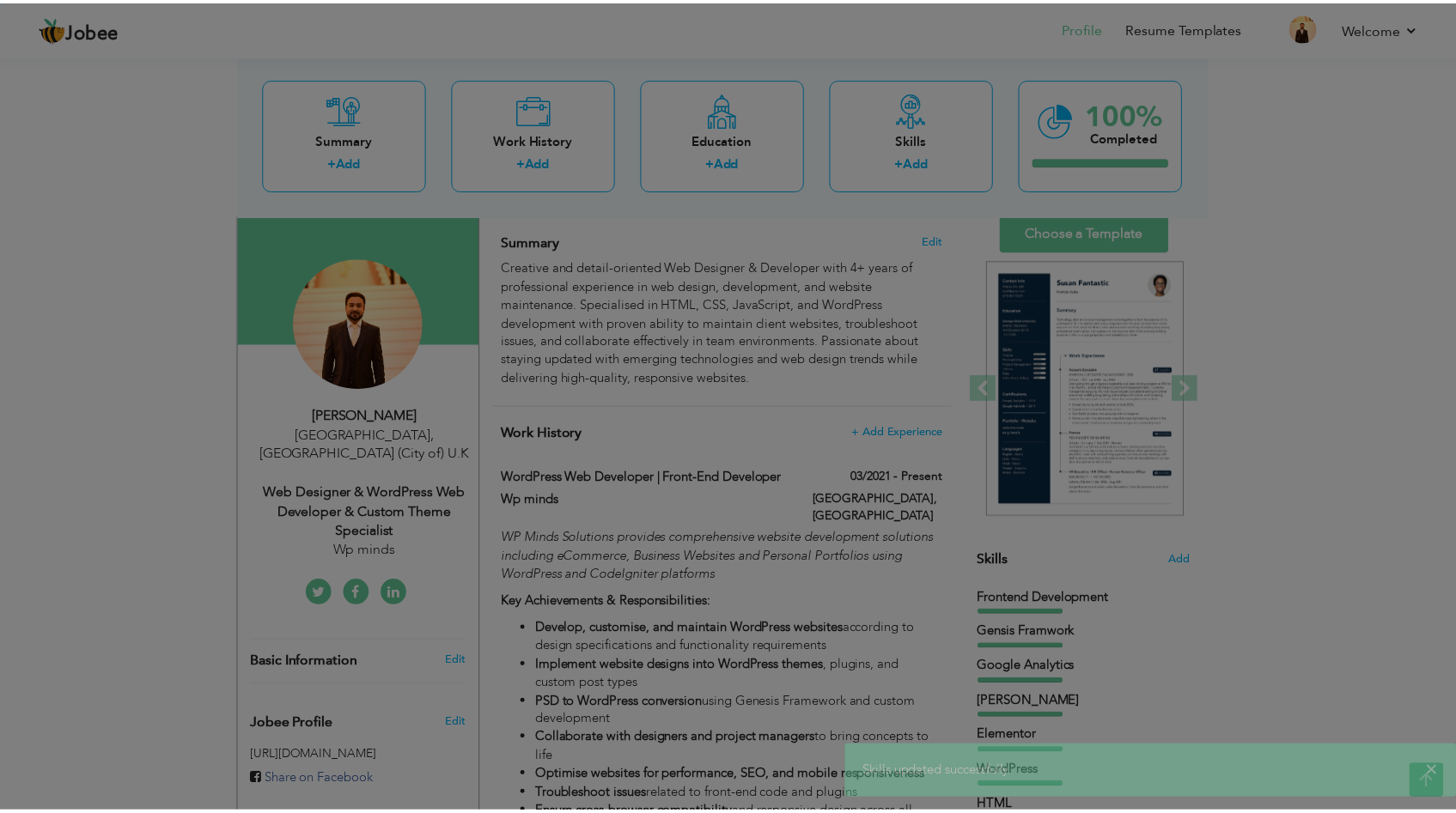
scroll to position [0, 0]
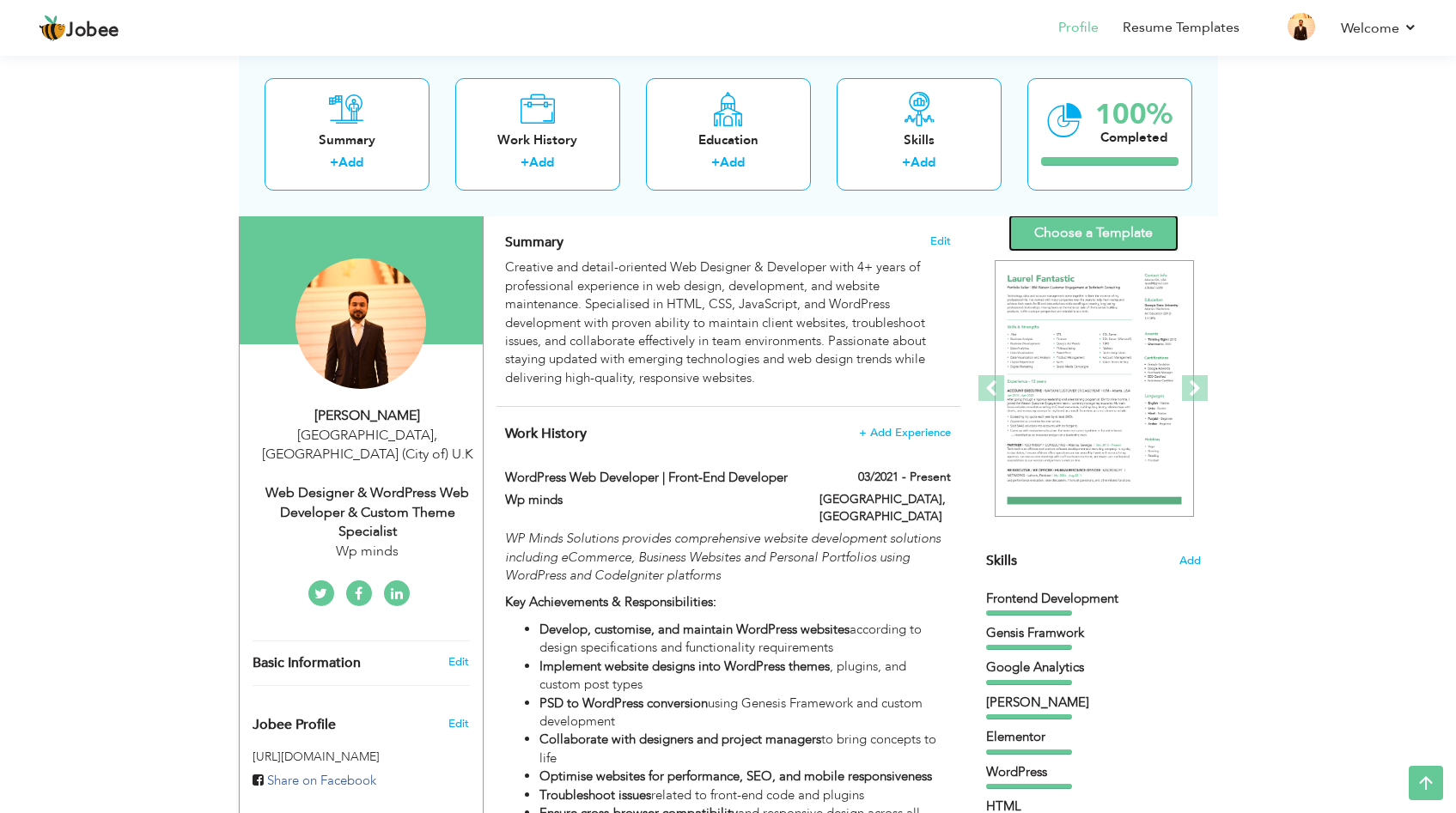
click at [1137, 239] on link "Choose a Template" at bounding box center [1093, 233] width 170 height 37
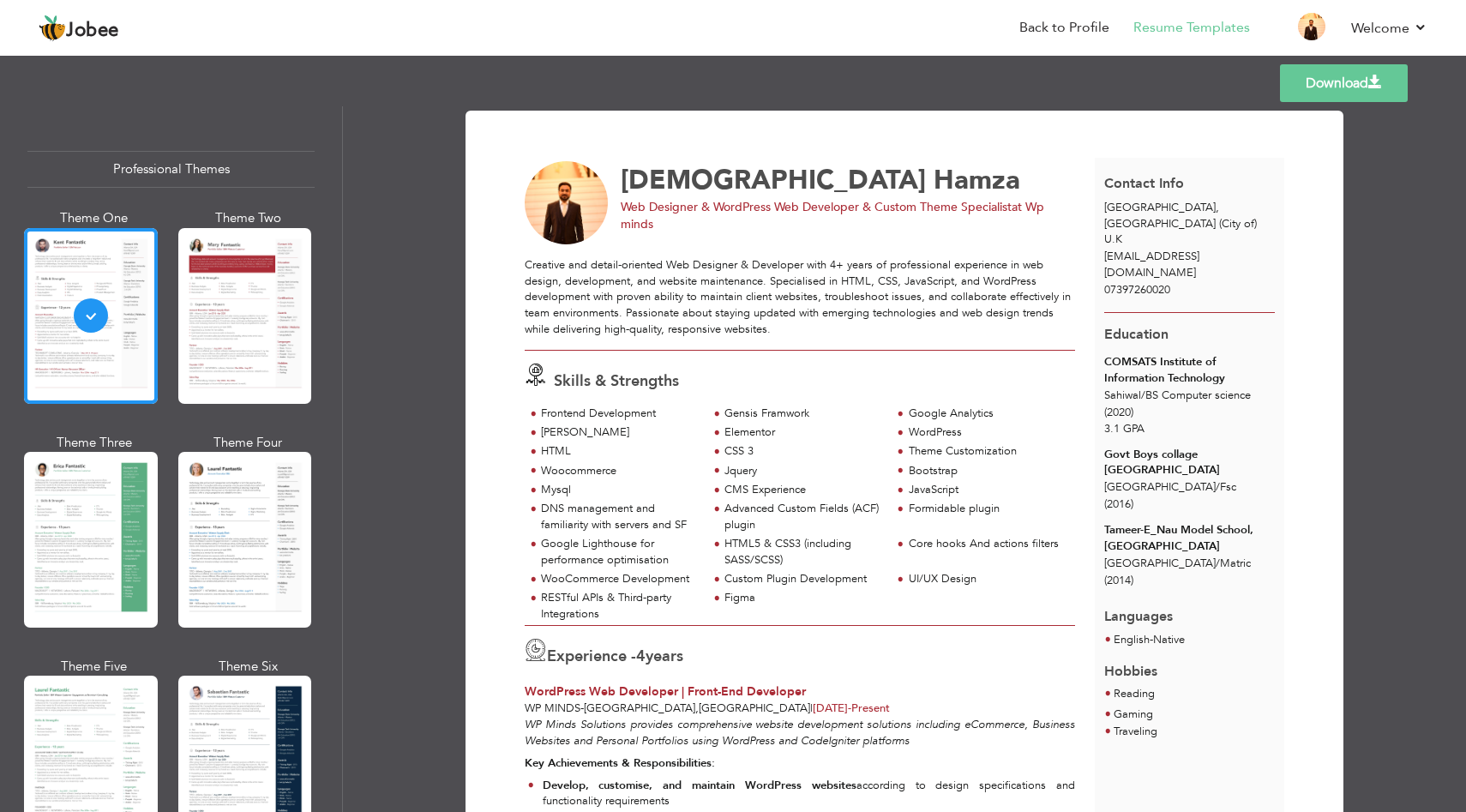
click at [1309, 79] on link "Download" at bounding box center [1344, 83] width 127 height 37
drag, startPoint x: 624, startPoint y: 209, endPoint x: 857, endPoint y: 209, distance: 233.0
click at [857, 209] on span "Web Designer & WordPress Web Developer & Custom Theme Specialist" at bounding box center [816, 206] width 391 height 16
click at [626, 210] on span "Web Designer & WordPress Web Developer & Custom Theme Specialist" at bounding box center [816, 206] width 391 height 16
drag, startPoint x: 620, startPoint y: 210, endPoint x: 861, endPoint y: 204, distance: 241.1
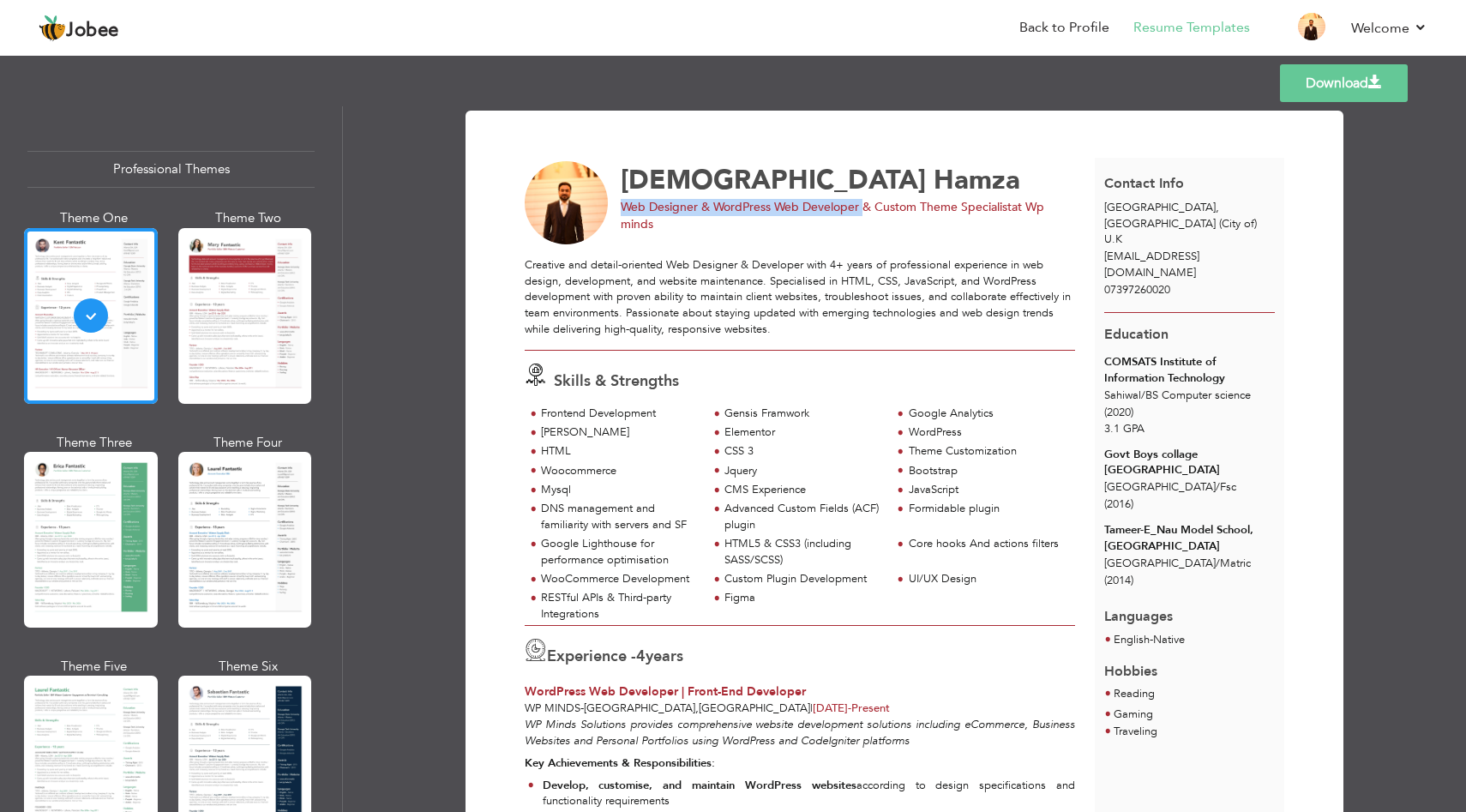
click at [861, 205] on span "Web Designer & WordPress Web Developer & Custom Theme Specialist" at bounding box center [816, 206] width 391 height 16
copy span "Web Designer & WordPress Web Developer"
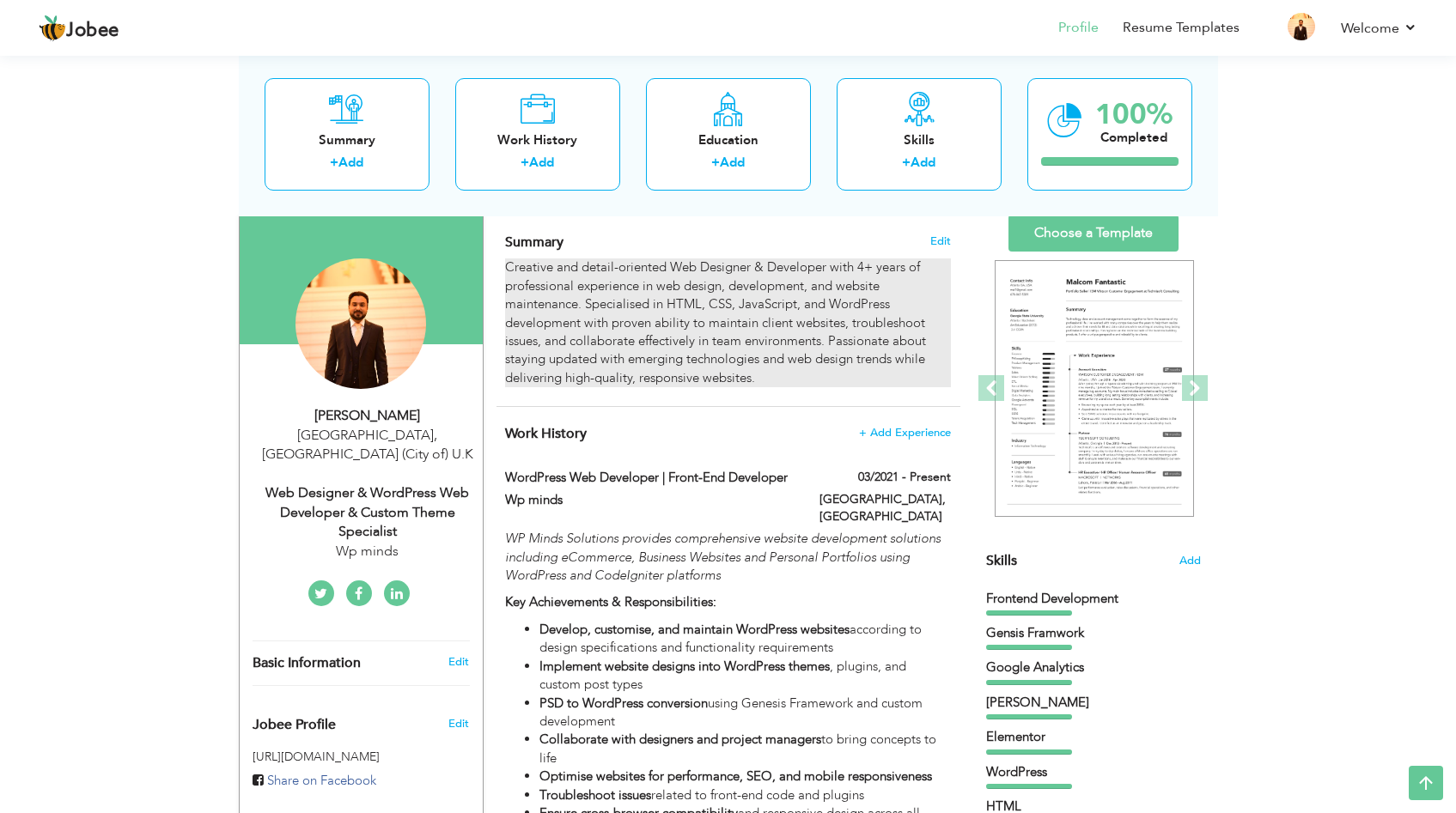
click at [715, 294] on div "Creative and detail-oriented Web Designer & Developer with 4+ years of professi…" at bounding box center [727, 323] width 445 height 128
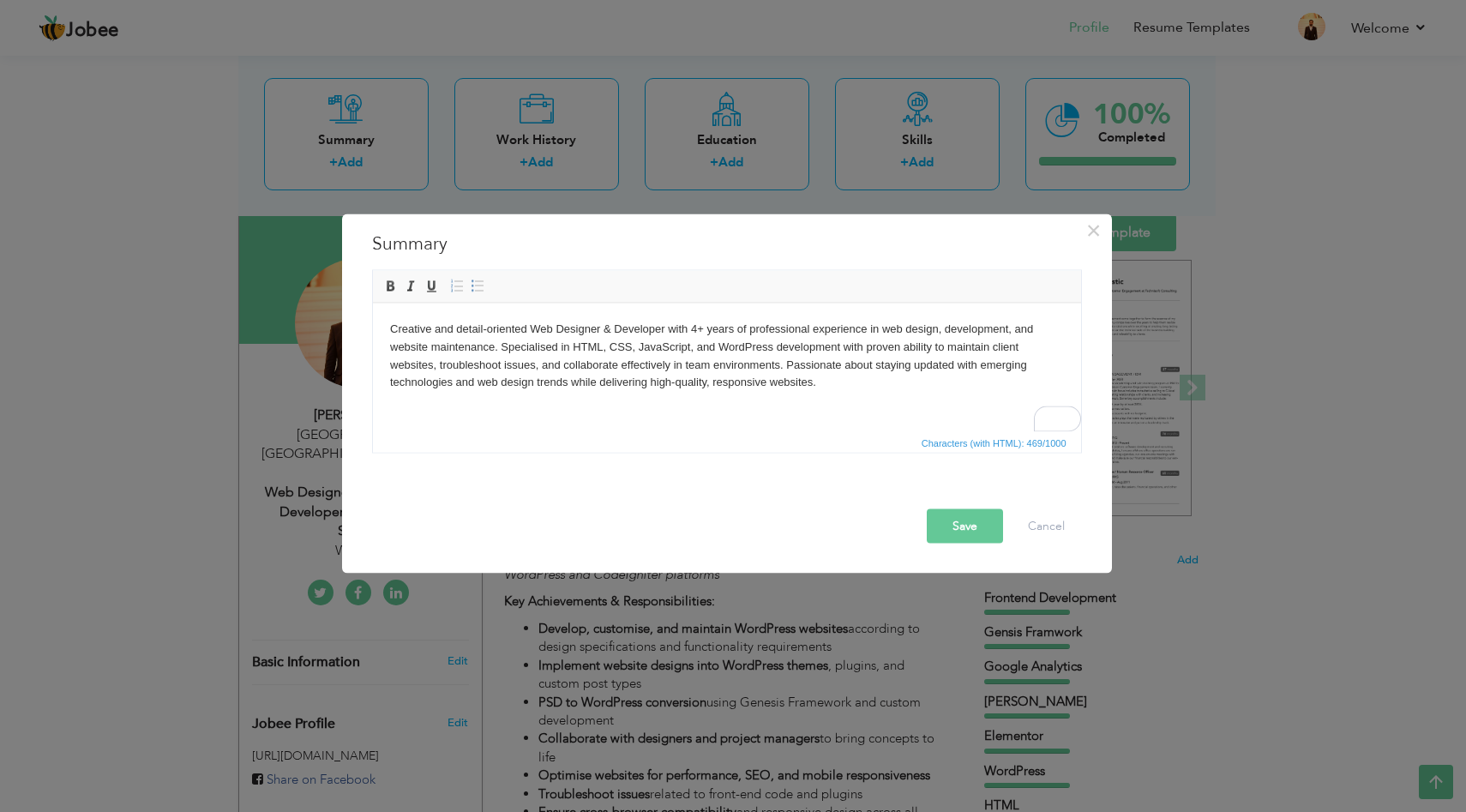
click at [703, 364] on body "Creative and detail-oriented Web Designer & Developer with 4+ years of professi…" at bounding box center [727, 355] width 674 height 71
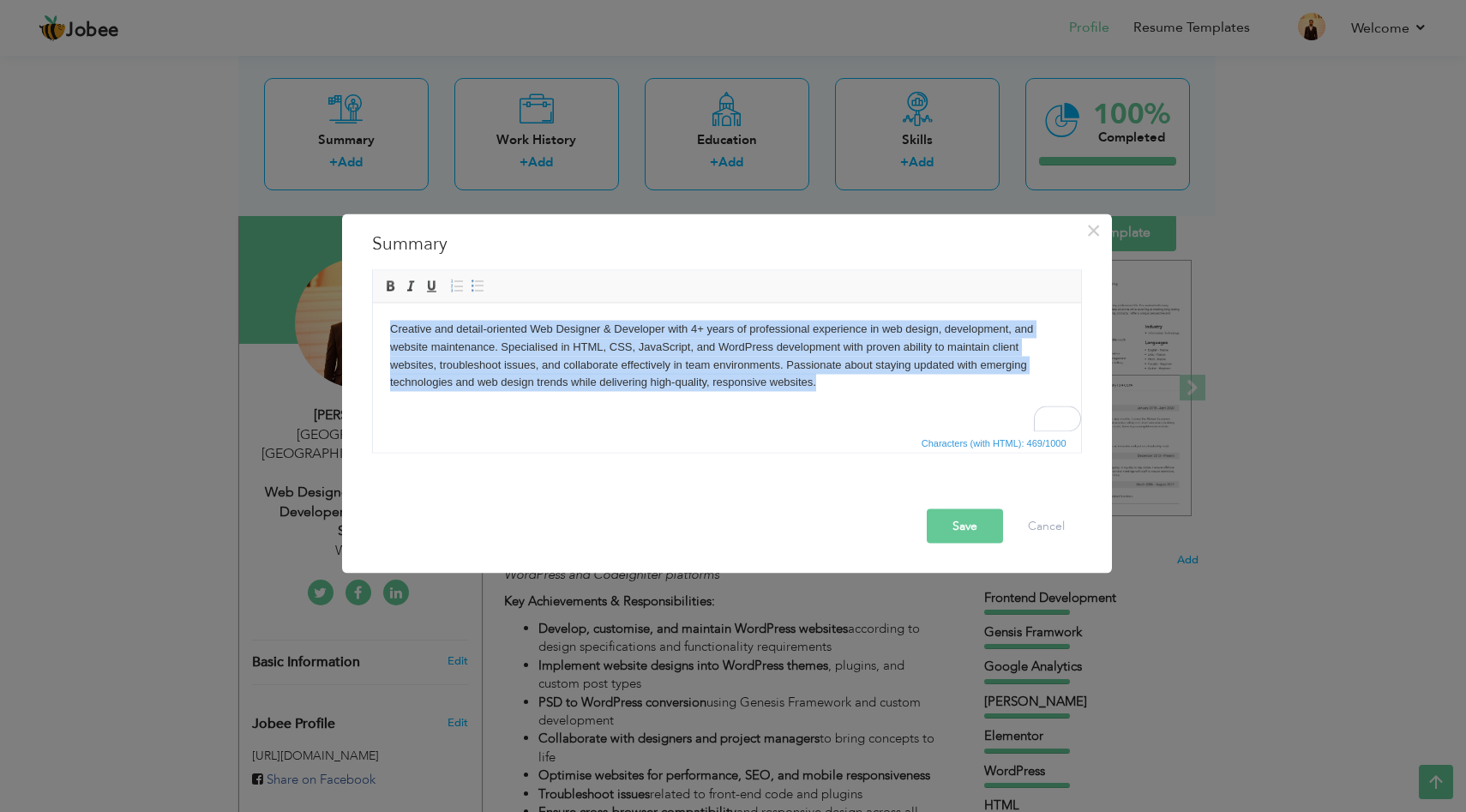
click at [703, 364] on body "Creative and detail-oriented Web Designer & Developer with 4+ years of professi…" at bounding box center [727, 355] width 674 height 71
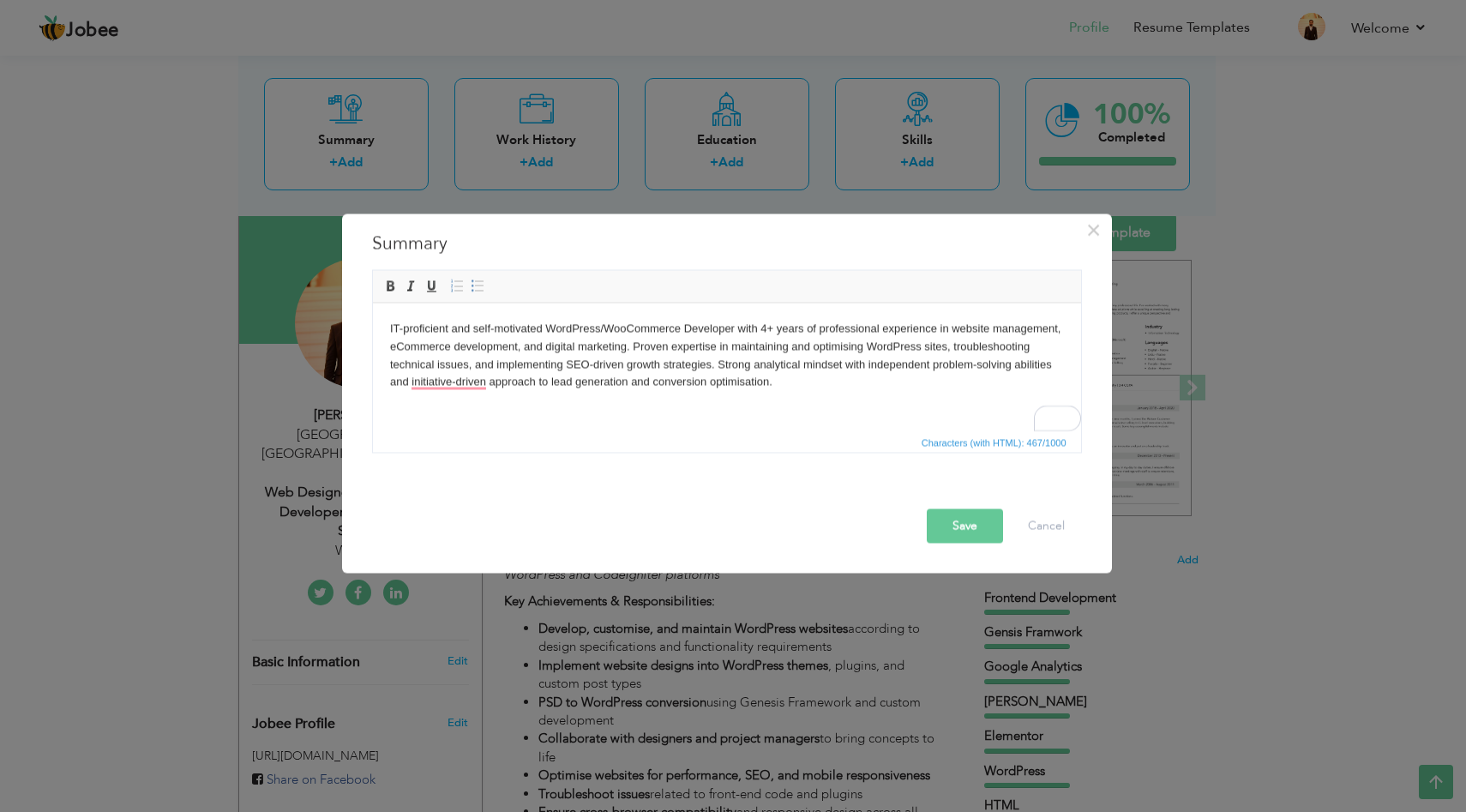
click at [958, 523] on button "Save" at bounding box center [965, 525] width 76 height 35
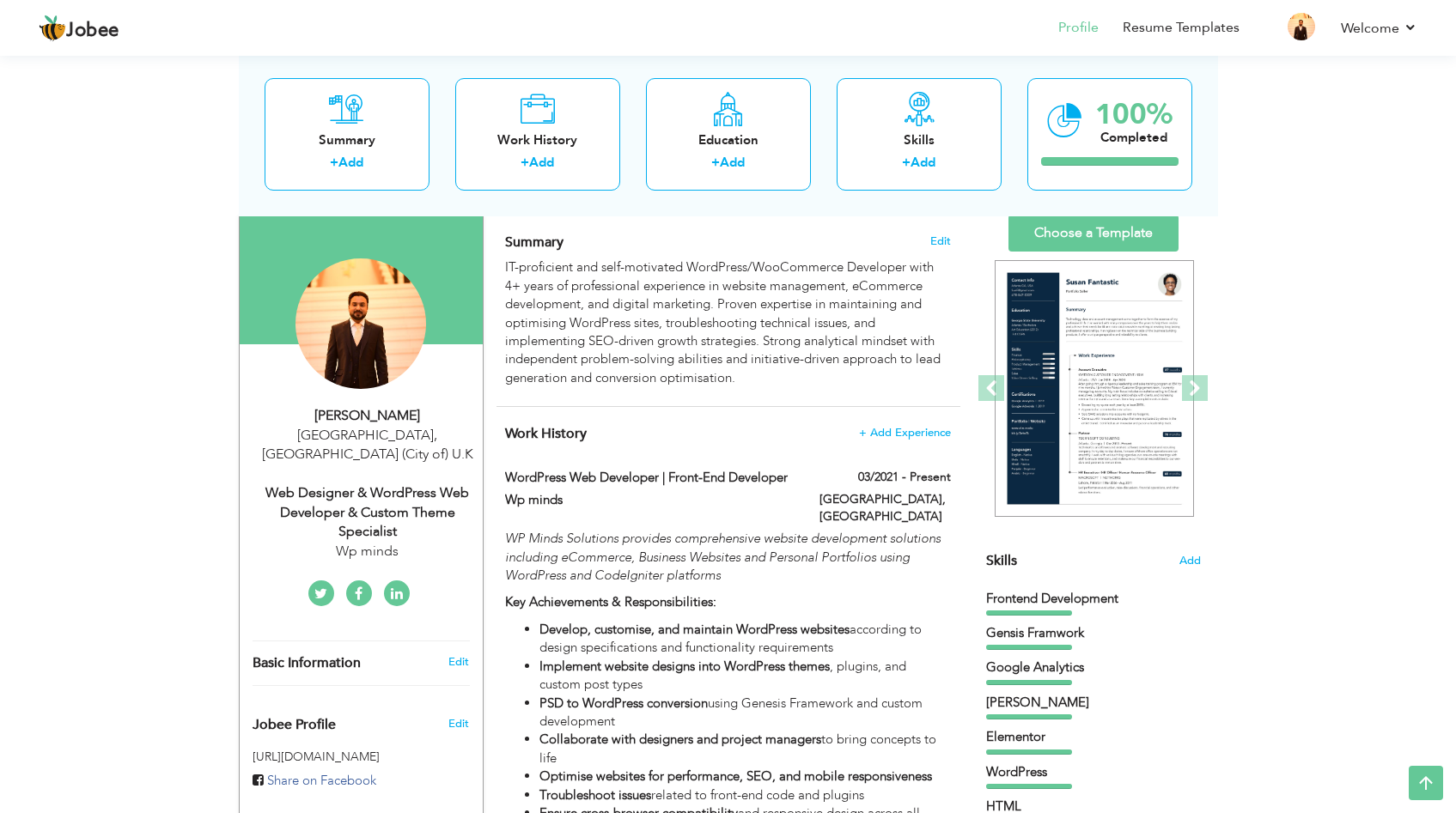
click at [400, 494] on div "Web Designer & WordPress Web Developer & Custom Theme Specialist" at bounding box center [367, 512] width 230 height 59
select select "number:225"
select select "number:6"
type input "Wp minds"
type input "Web Designer & WordPress Web Developer & Custom Theme Specialist"
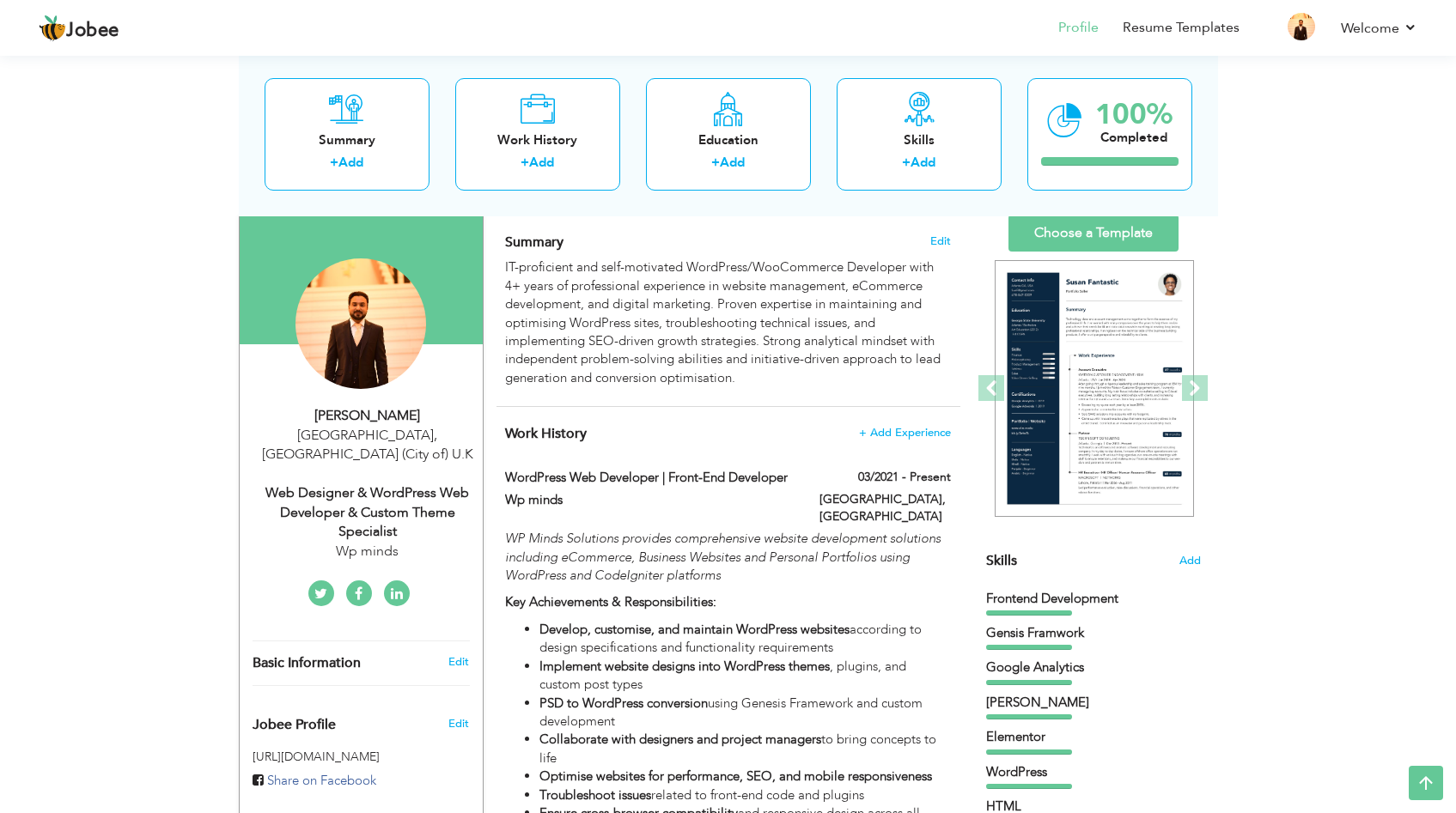
type input "https://www.linkedin.com/in/muhammad-hamza-2441851aa/"
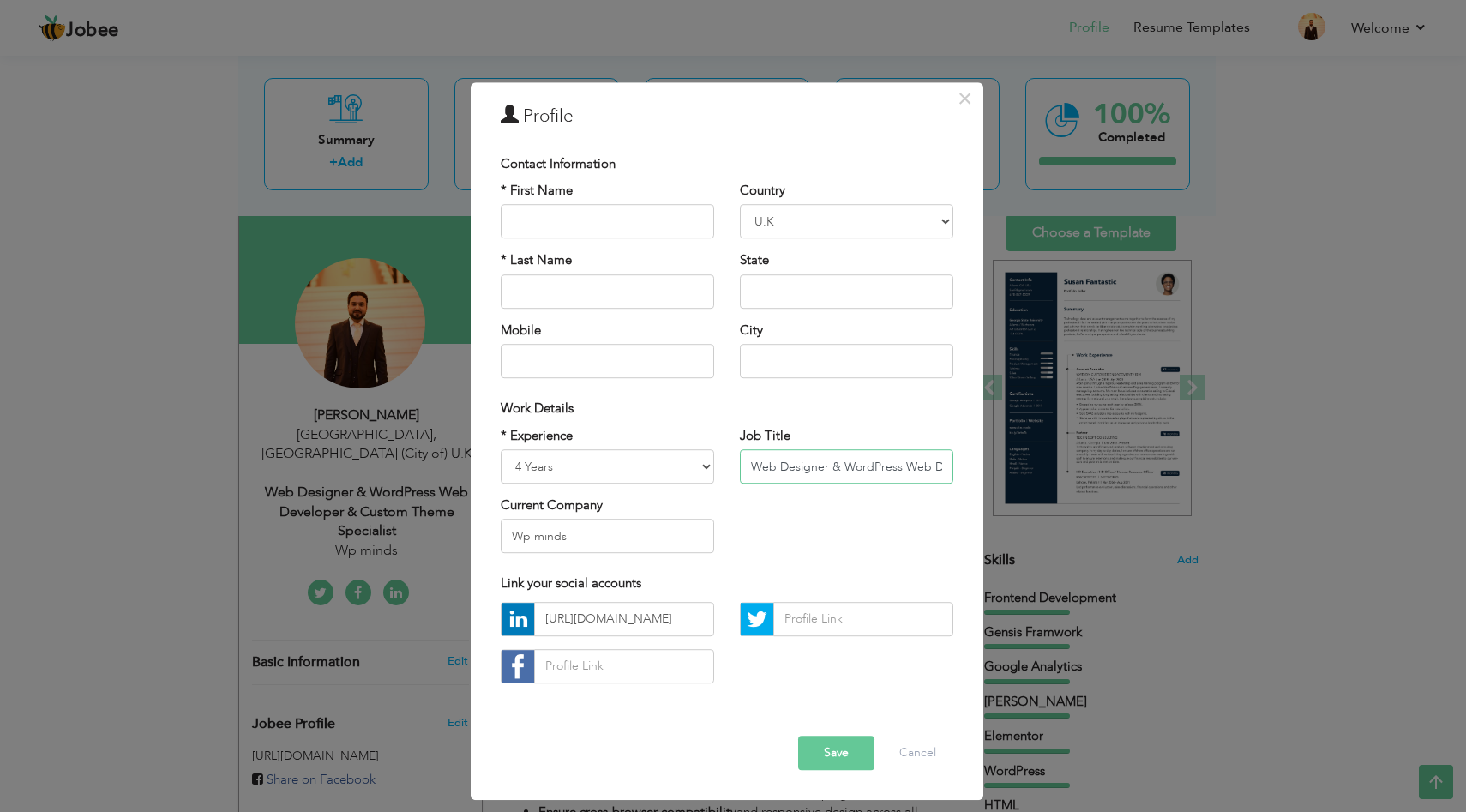
click at [786, 465] on input "Web Designer & WordPress Web Developer & Custom Theme Specialist" at bounding box center [847, 466] width 214 height 35
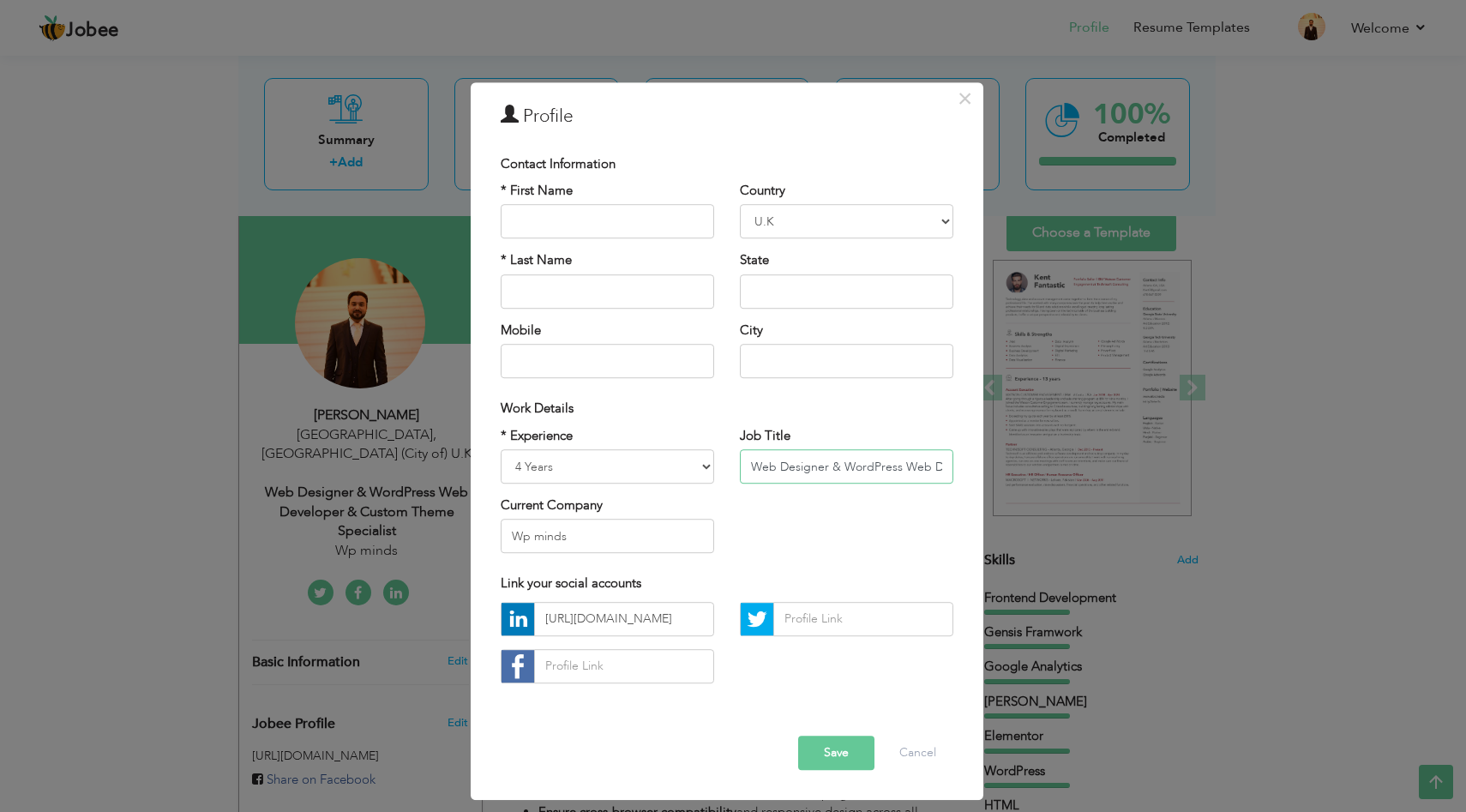
paste input "ordPress Developer & Digital Marketing"
click at [783, 468] on input "WordPress Developer & Digital Marketing Specialist" at bounding box center [847, 466] width 214 height 35
click at [824, 465] on input "WordPress Developer/ Woocomerce & Digital Marketing Specialist" at bounding box center [847, 466] width 214 height 35
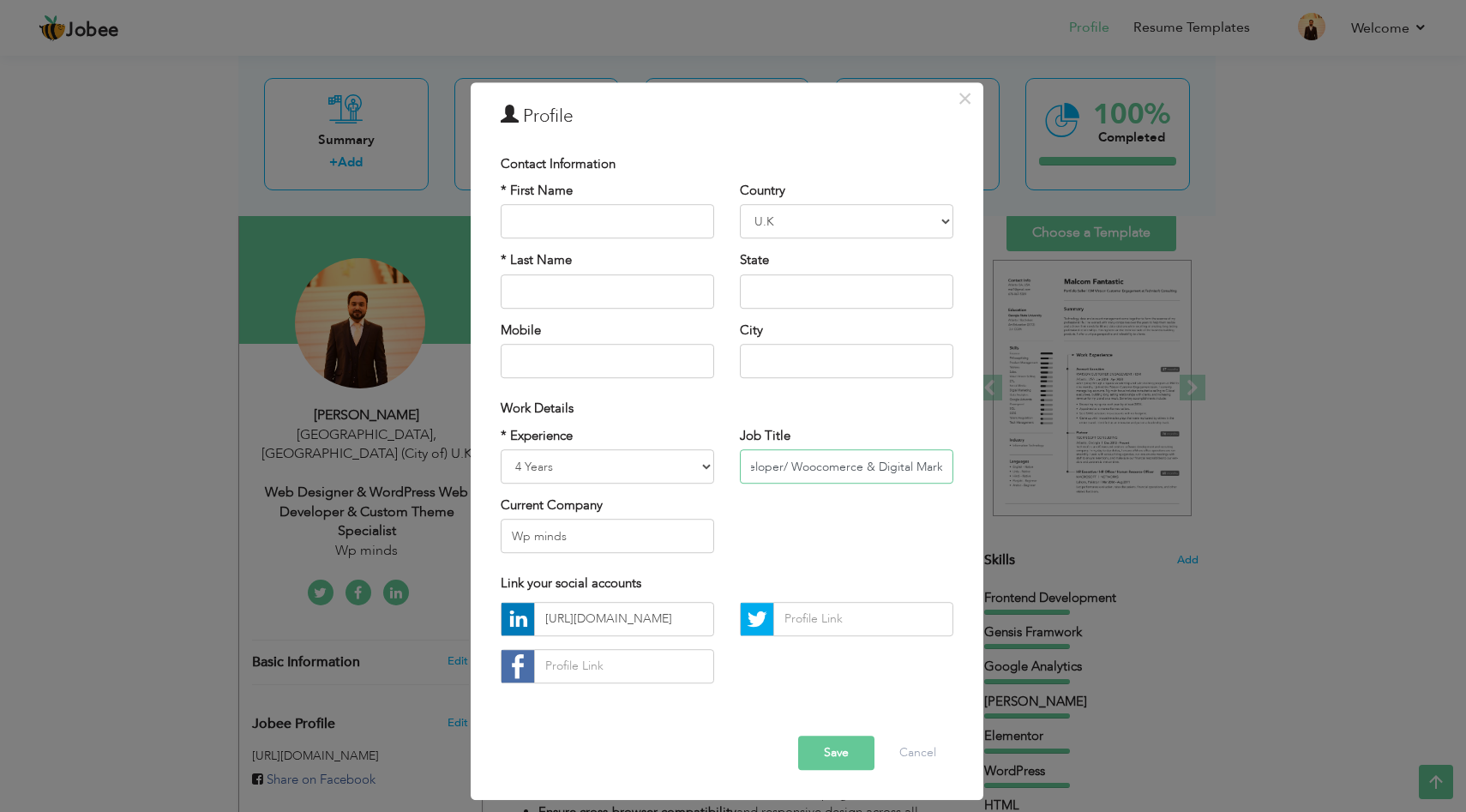
click at [839, 470] on input "WordPress Developer/ Woocomerce & Digital Marketing Specialist" at bounding box center [847, 466] width 214 height 35
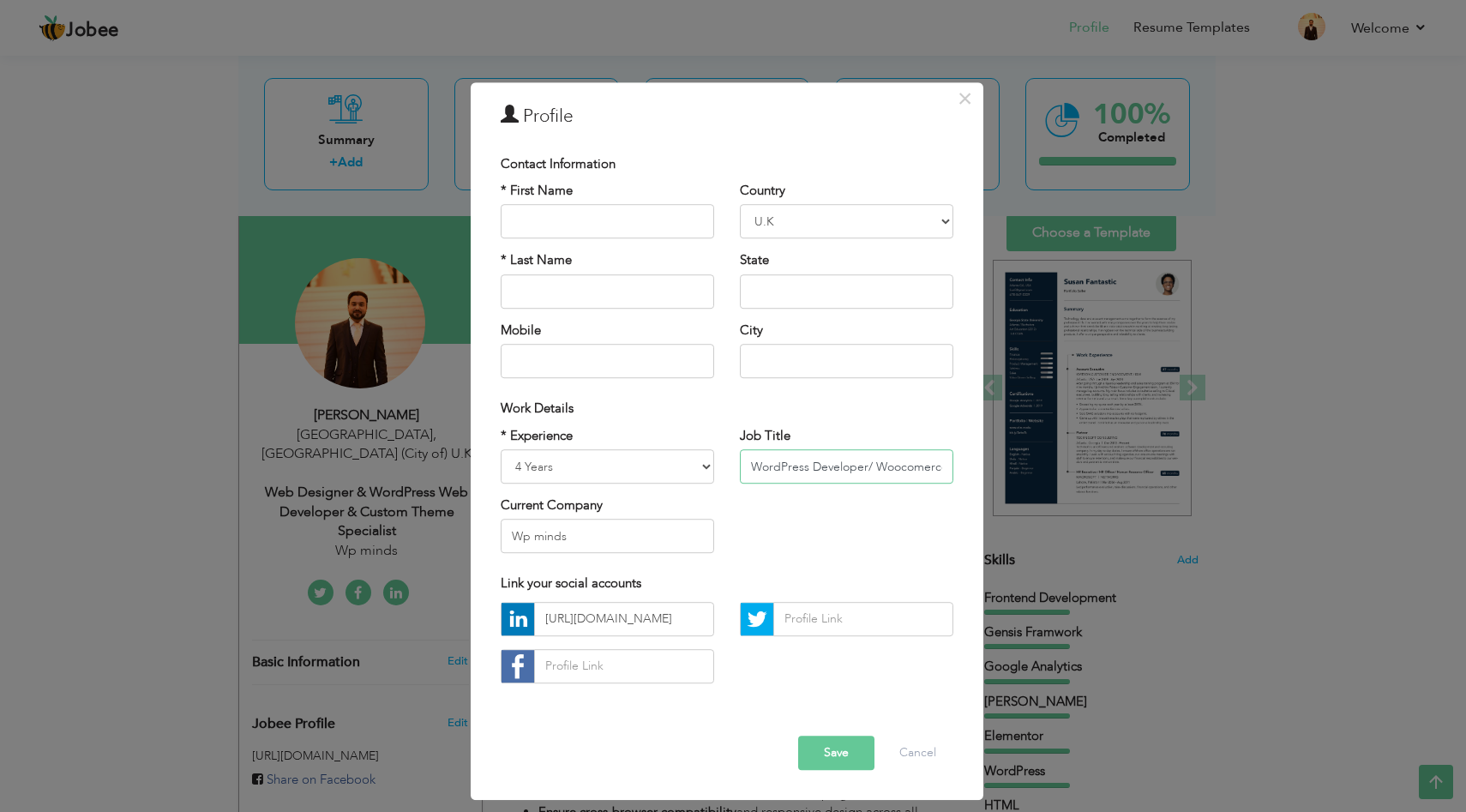
click at [893, 468] on input "WordPress Developer/ Woocomerce & Digital Marketing Specialist" at bounding box center [847, 466] width 214 height 35
paste input "Ecom"
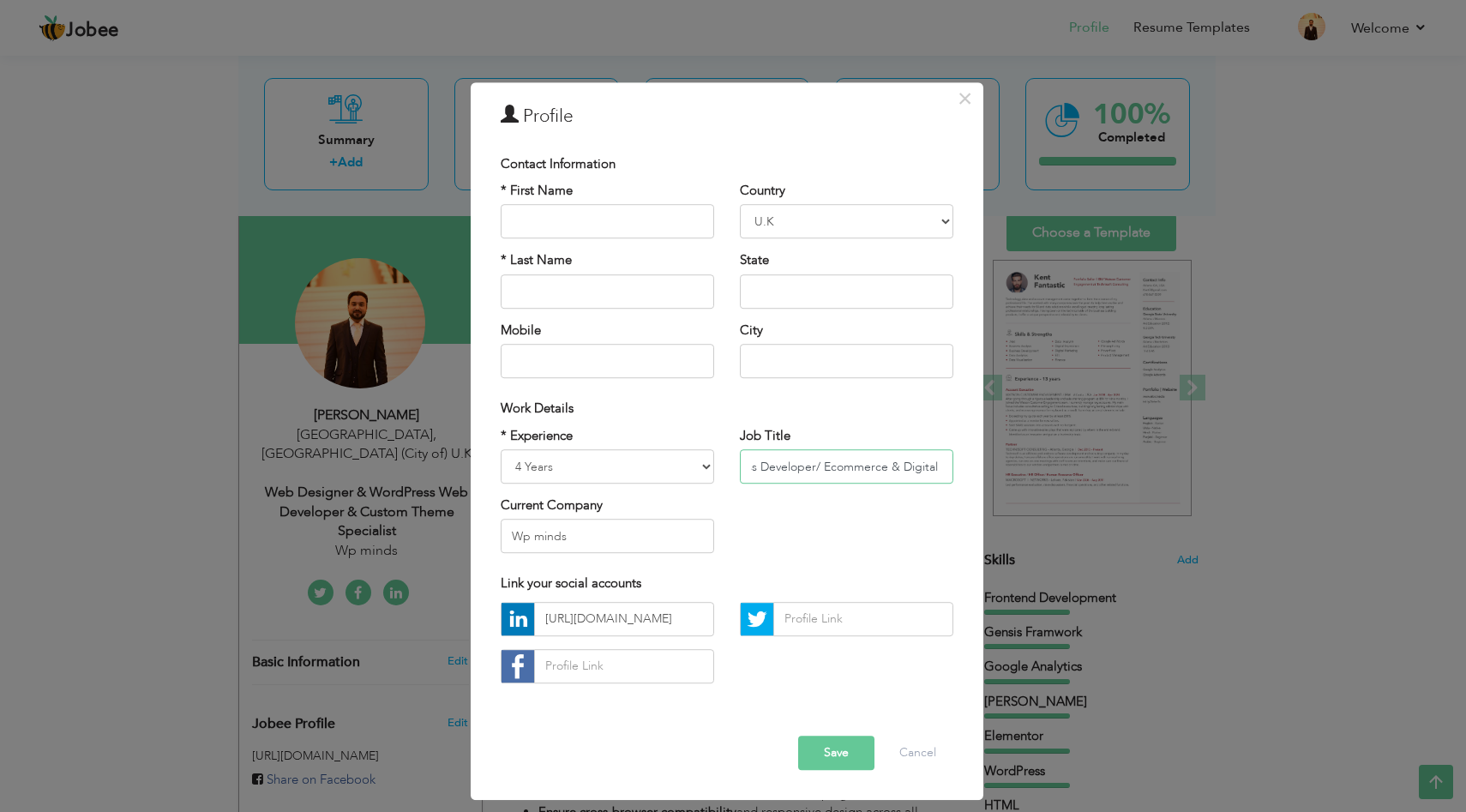
scroll to position [0, 156]
click at [954, 466] on div "Job Title WordPress Developer/ Ecommerce & Digital Marketing Specialist" at bounding box center [846, 462] width 239 height 69
click at [918, 467] on input "WordPress Developer/ Ecommerce & Digital Marketing Specialist" at bounding box center [847, 466] width 214 height 35
type input "WordPress Developer/ Ecommerce & Digital Marketing Specialist"
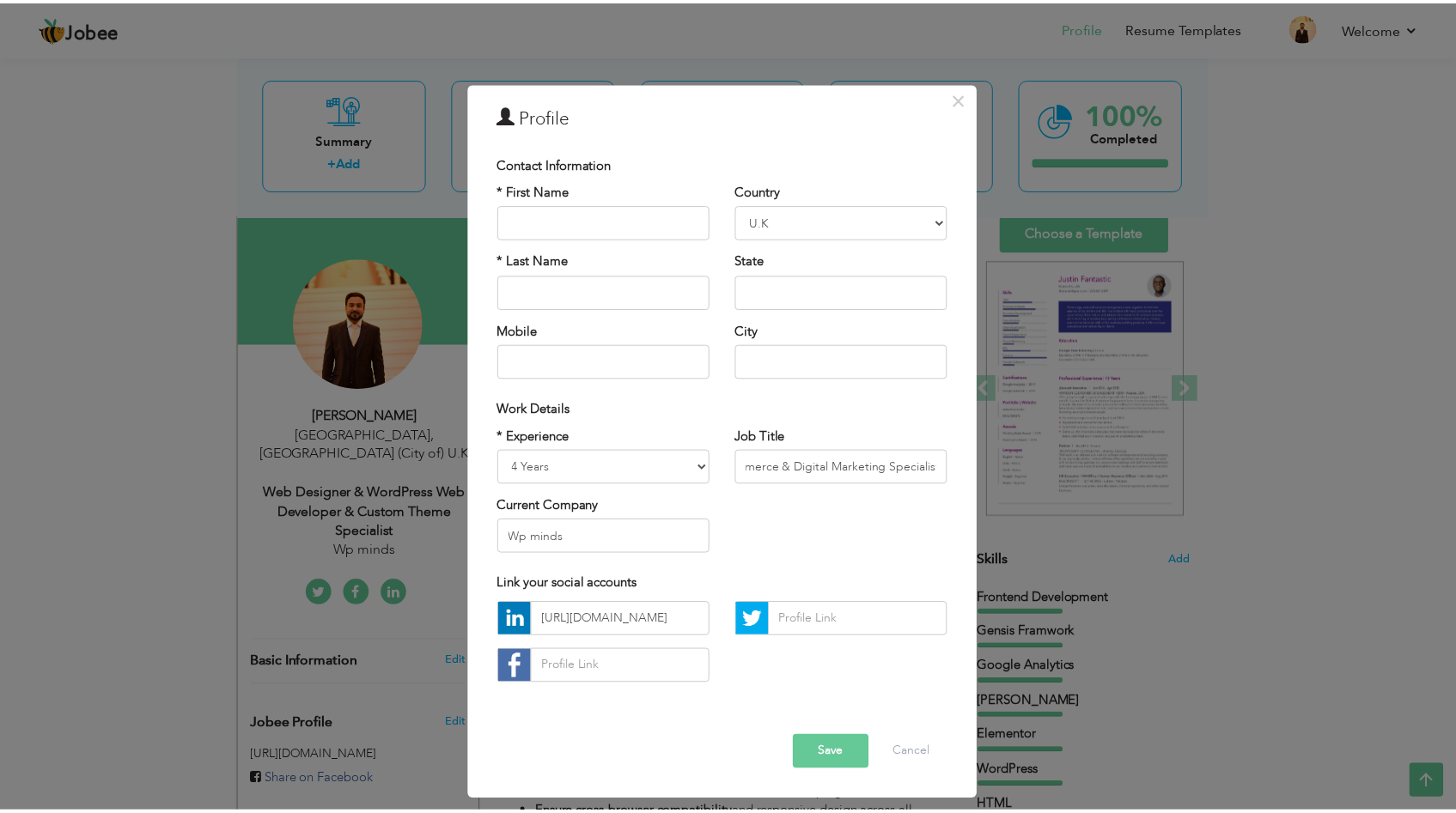
scroll to position [0, 0]
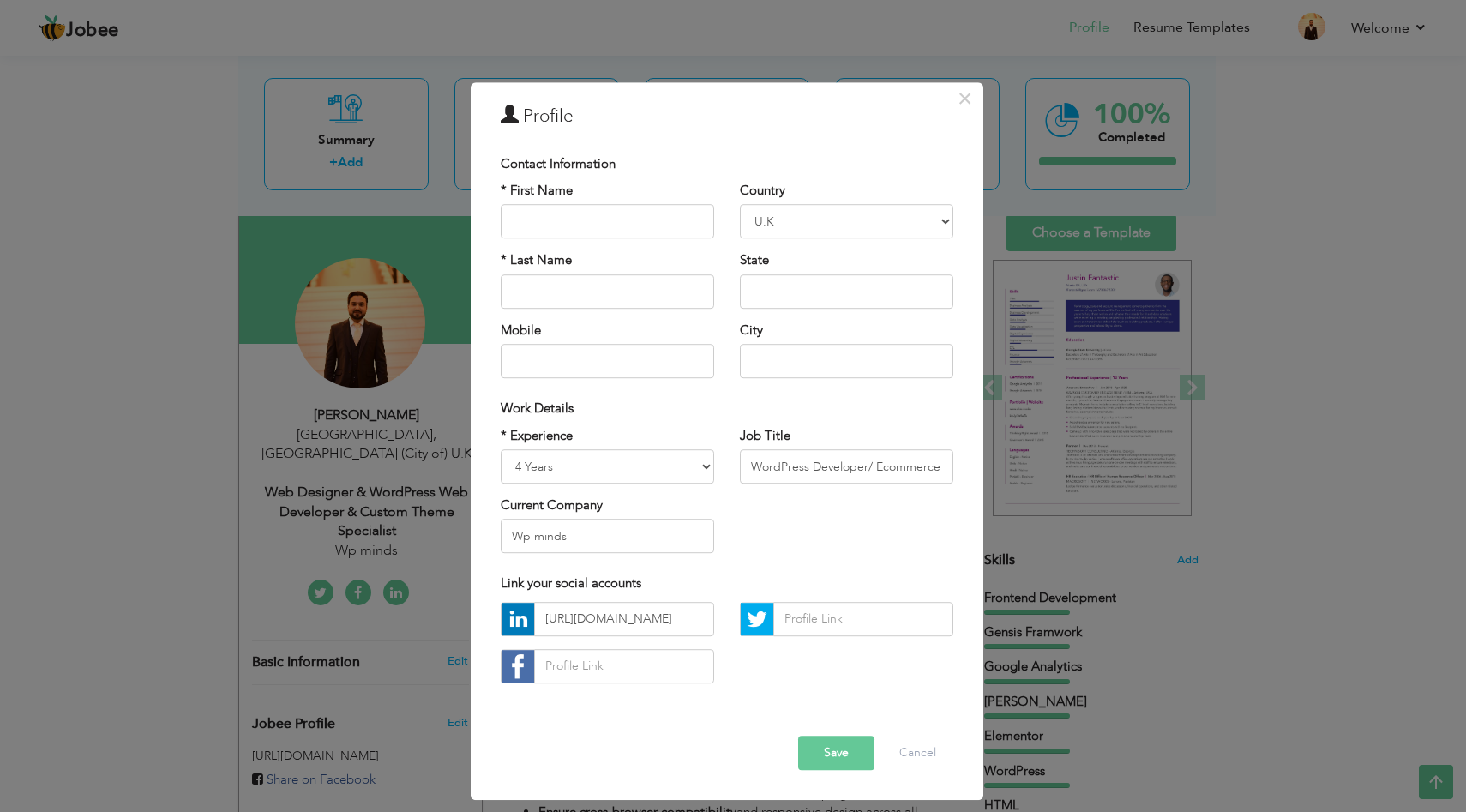
click at [827, 755] on button "Save" at bounding box center [836, 752] width 76 height 35
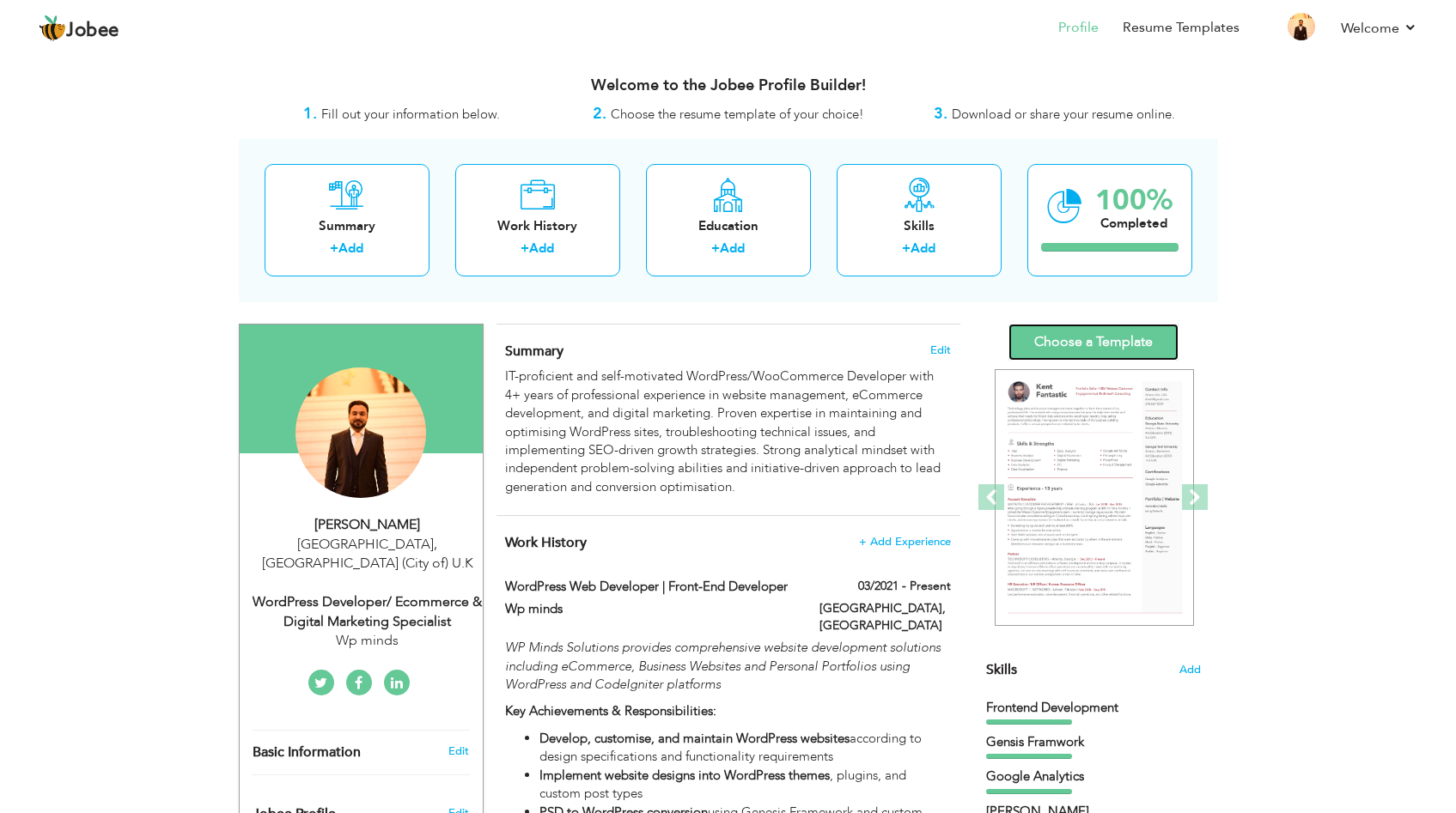
click at [1110, 351] on link "Choose a Template" at bounding box center [1093, 341] width 170 height 37
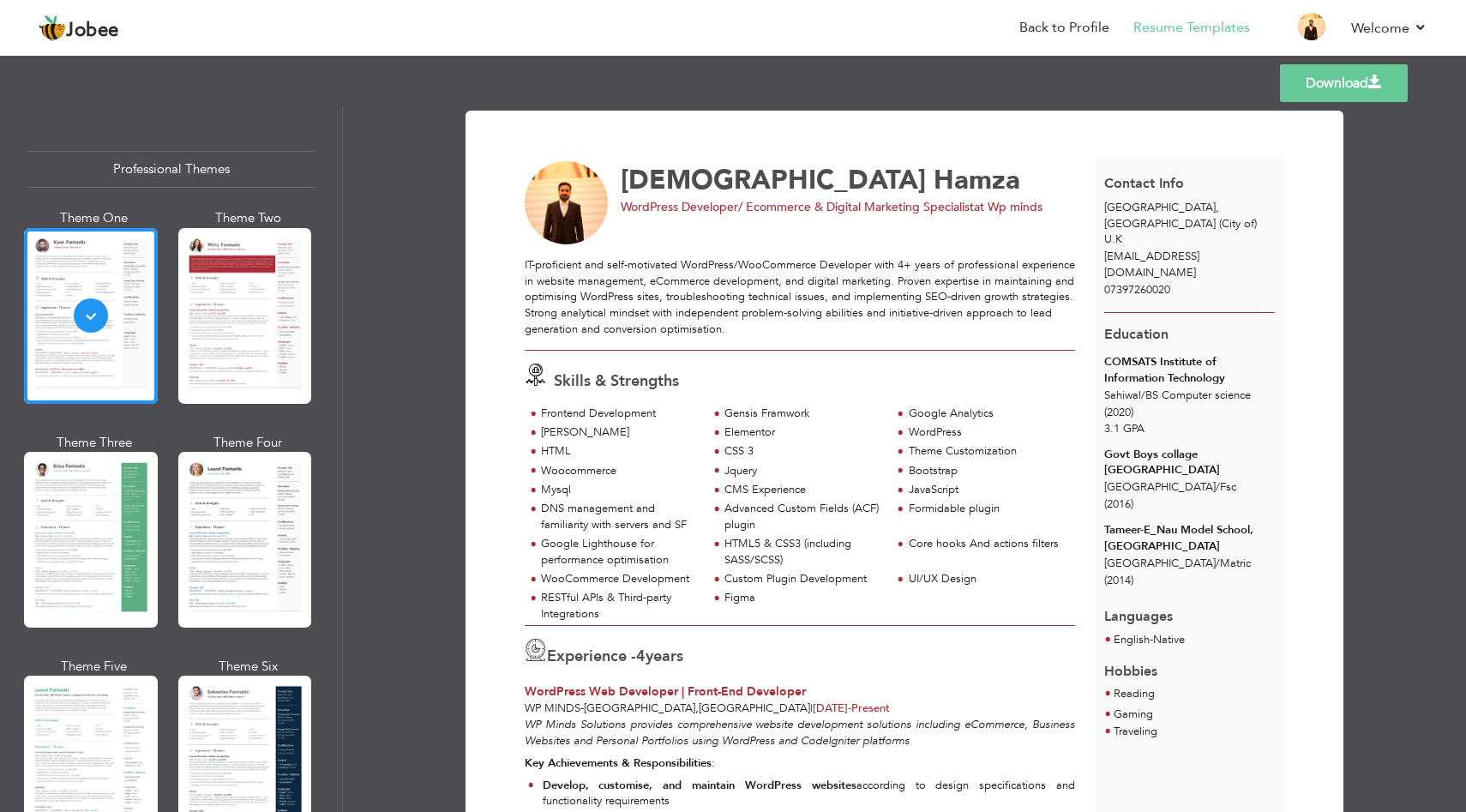
click at [1355, 74] on link "Download" at bounding box center [1344, 83] width 127 height 37
click at [666, 199] on span "WordPress Developer/ Ecommerce & Digital Marketing Specialist" at bounding box center [797, 206] width 353 height 16
copy div "WordPress Developer/ Ecommerce & Digital Marketing Specialist at Wp minds"
